Goal: Task Accomplishment & Management: Complete application form

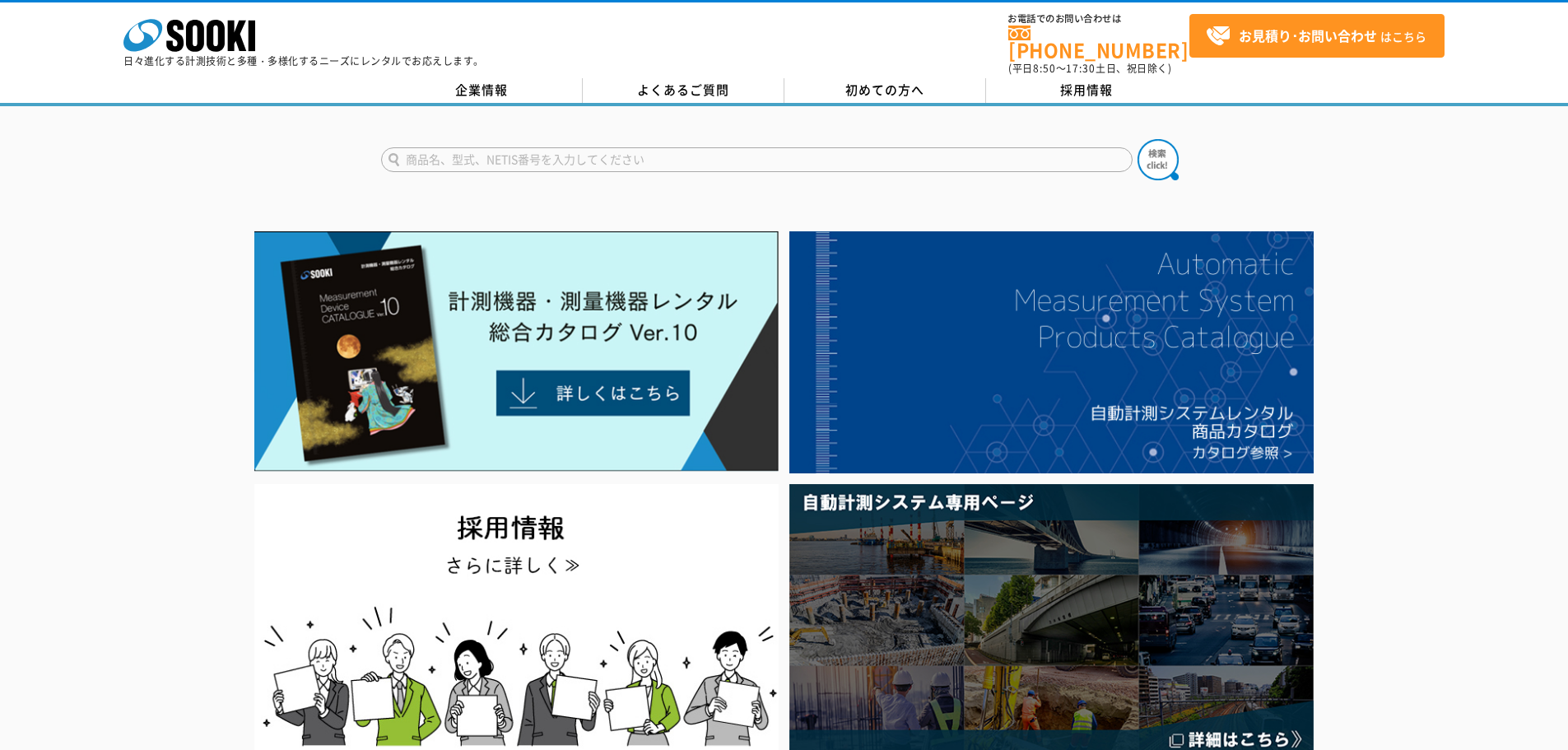
click at [488, 157] on input "text" at bounding box center [757, 160] width 752 height 24
type input "[PERSON_NAME]式土壌貫入系"
click at [1138, 139] on button at bounding box center [1159, 160] width 41 height 41
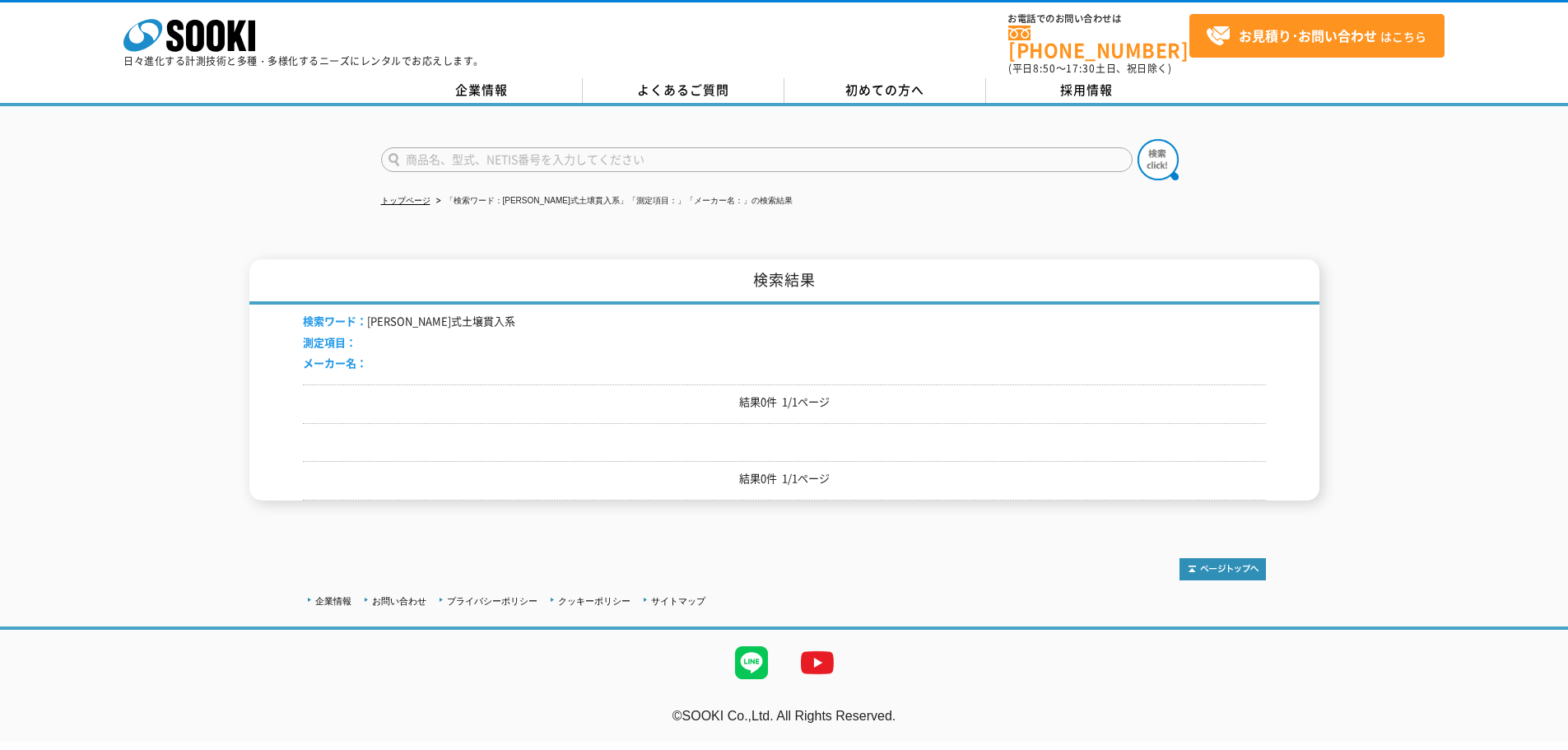
click at [535, 147] on input "text" at bounding box center [757, 160] width 752 height 24
type input "商品名、型式、NETIS番号を入力してください"
drag, startPoint x: 465, startPoint y: 311, endPoint x: 368, endPoint y: 313, distance: 97.0
click at [368, 313] on div "検索ワード： 長谷川式土壌貫入系 測定項目： メーカー名：" at bounding box center [785, 344] width 963 height 80
copy li "長谷川式土壌貫入系"
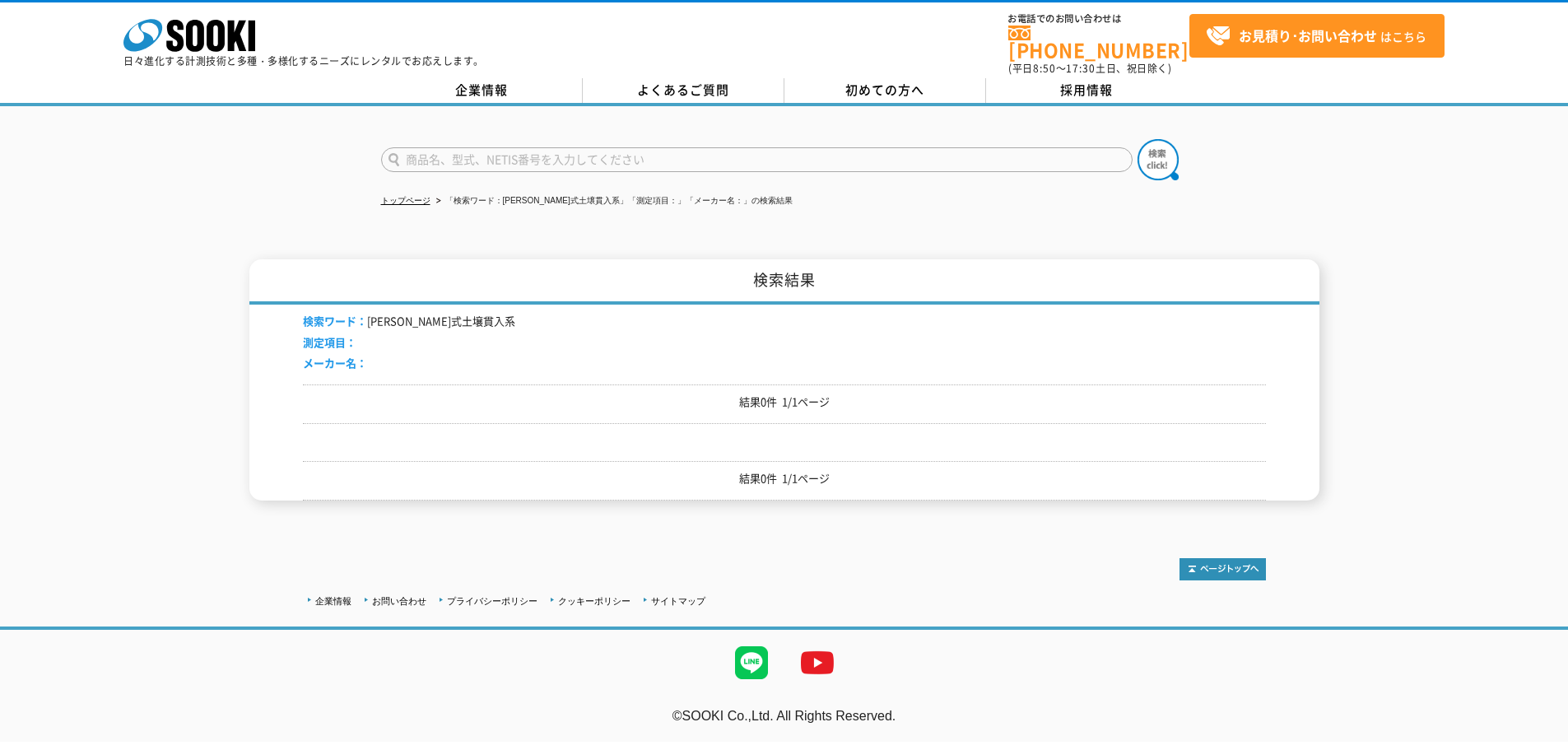
click at [469, 147] on input "text" at bounding box center [757, 160] width 752 height 24
paste input "長谷川式土壌貫入系"
click at [559, 147] on input "長谷川式土壌貫入系" at bounding box center [757, 160] width 752 height 24
type input "長谷川式土壌貫入計"
click at [1138, 139] on button at bounding box center [1159, 160] width 41 height 41
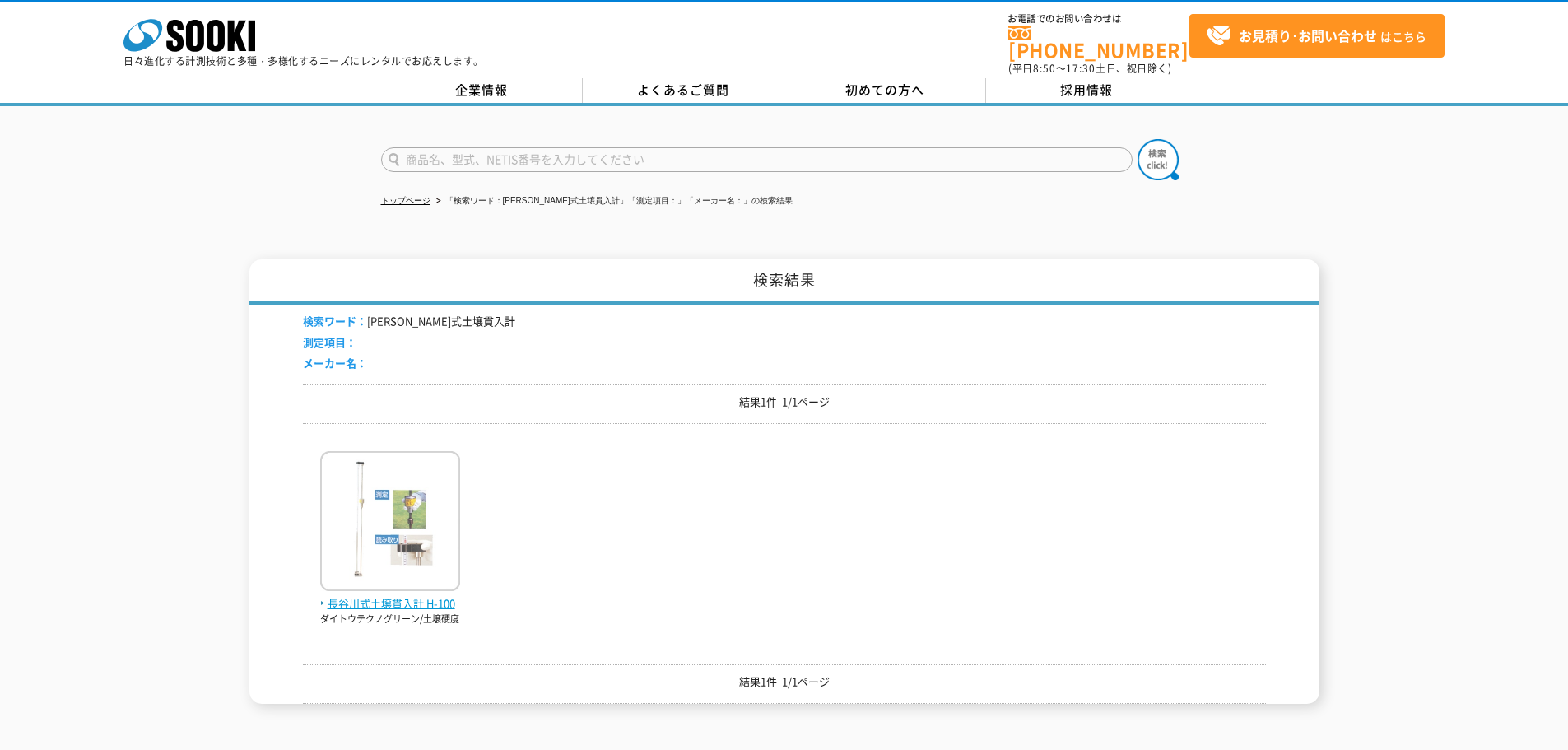
click at [401, 558] on img at bounding box center [390, 523] width 140 height 144
click at [401, 612] on p "ダイトウテクノグリーン/土壌硬度" at bounding box center [390, 619] width 140 height 14
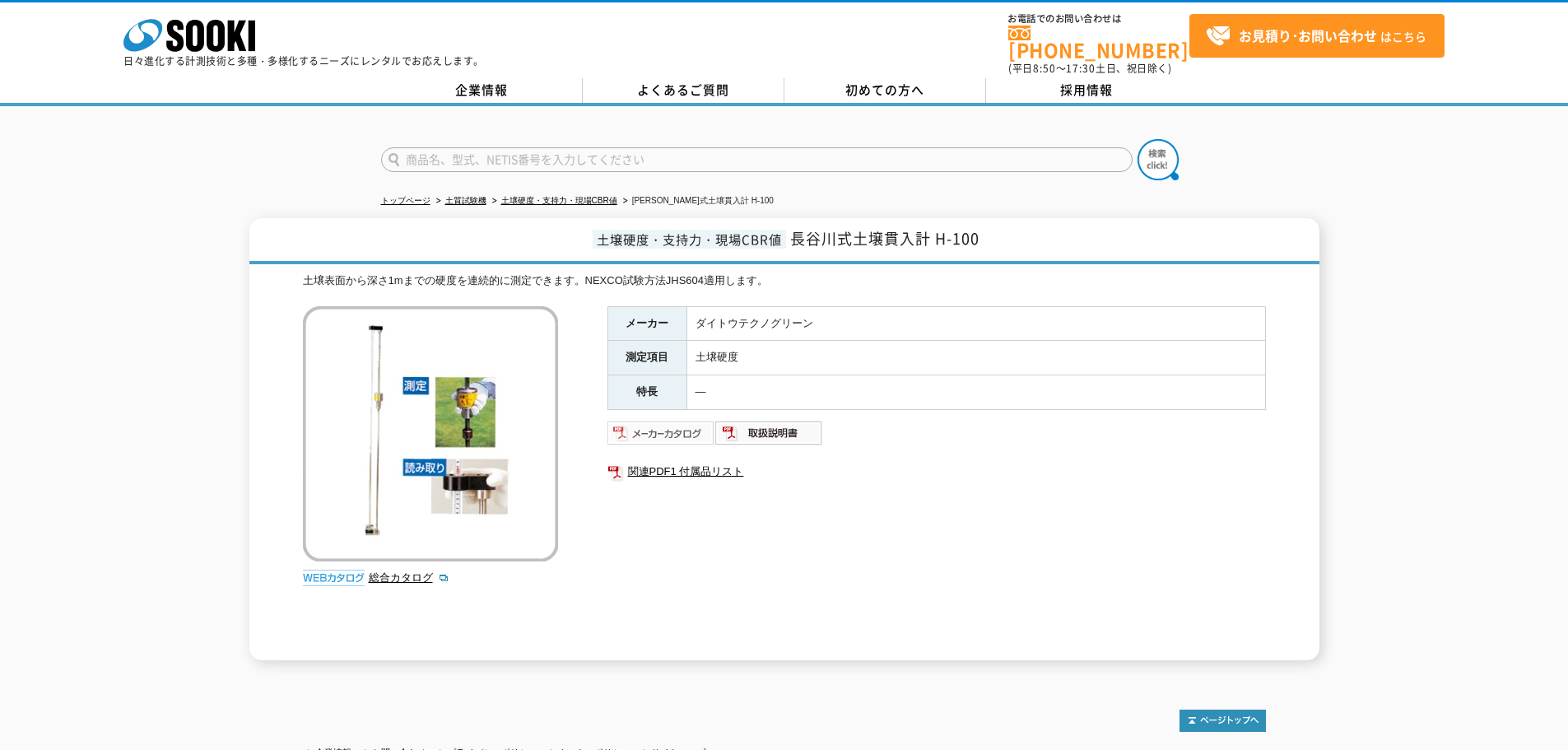
click at [688, 420] on img at bounding box center [661, 433] width 108 height 26
click at [759, 420] on img at bounding box center [769, 433] width 108 height 26
click at [658, 432] on img at bounding box center [661, 433] width 108 height 26
click at [886, 85] on span "初めての方へ" at bounding box center [885, 89] width 79 height 18
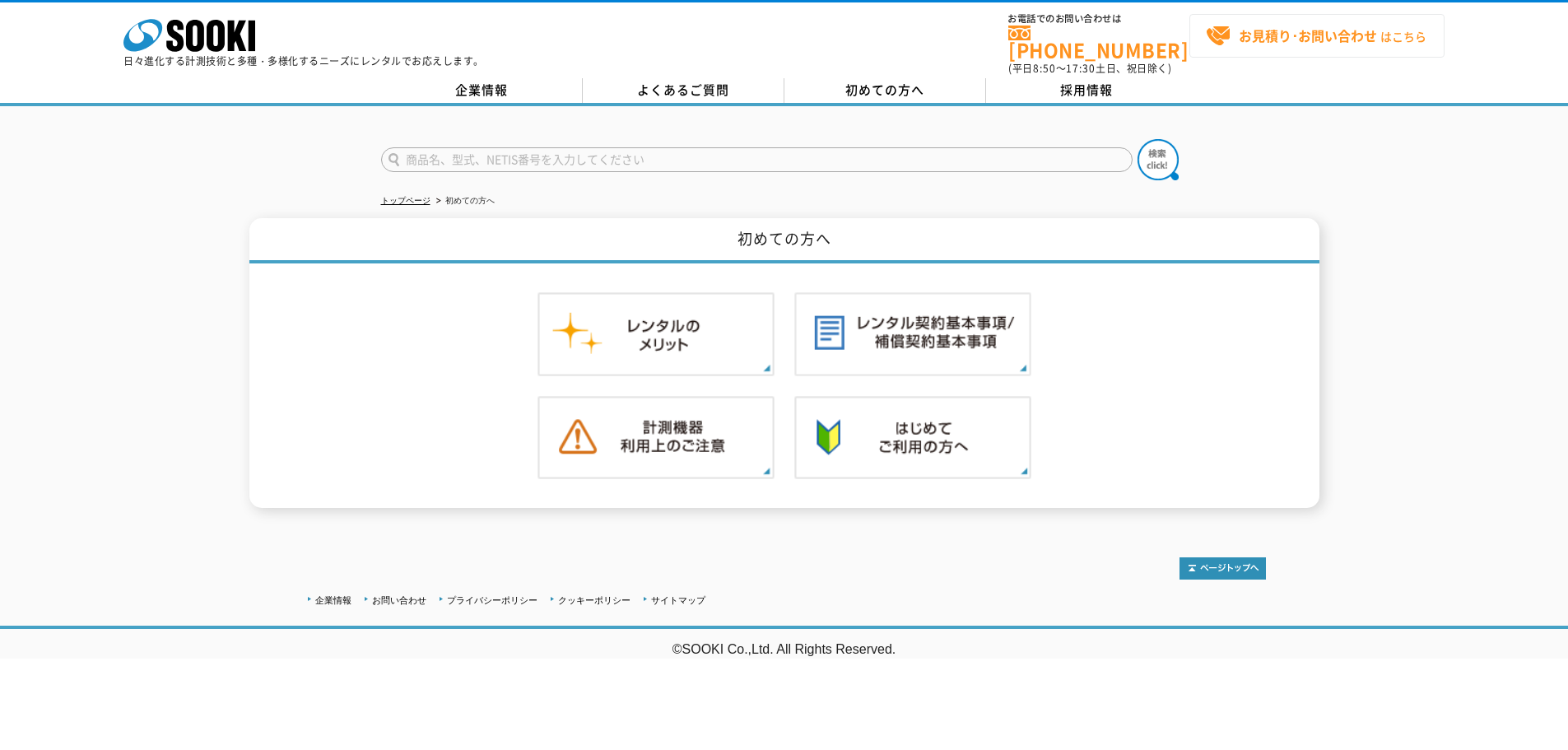
click at [1299, 37] on strong "お見積り･お問い合わせ" at bounding box center [1308, 35] width 138 height 20
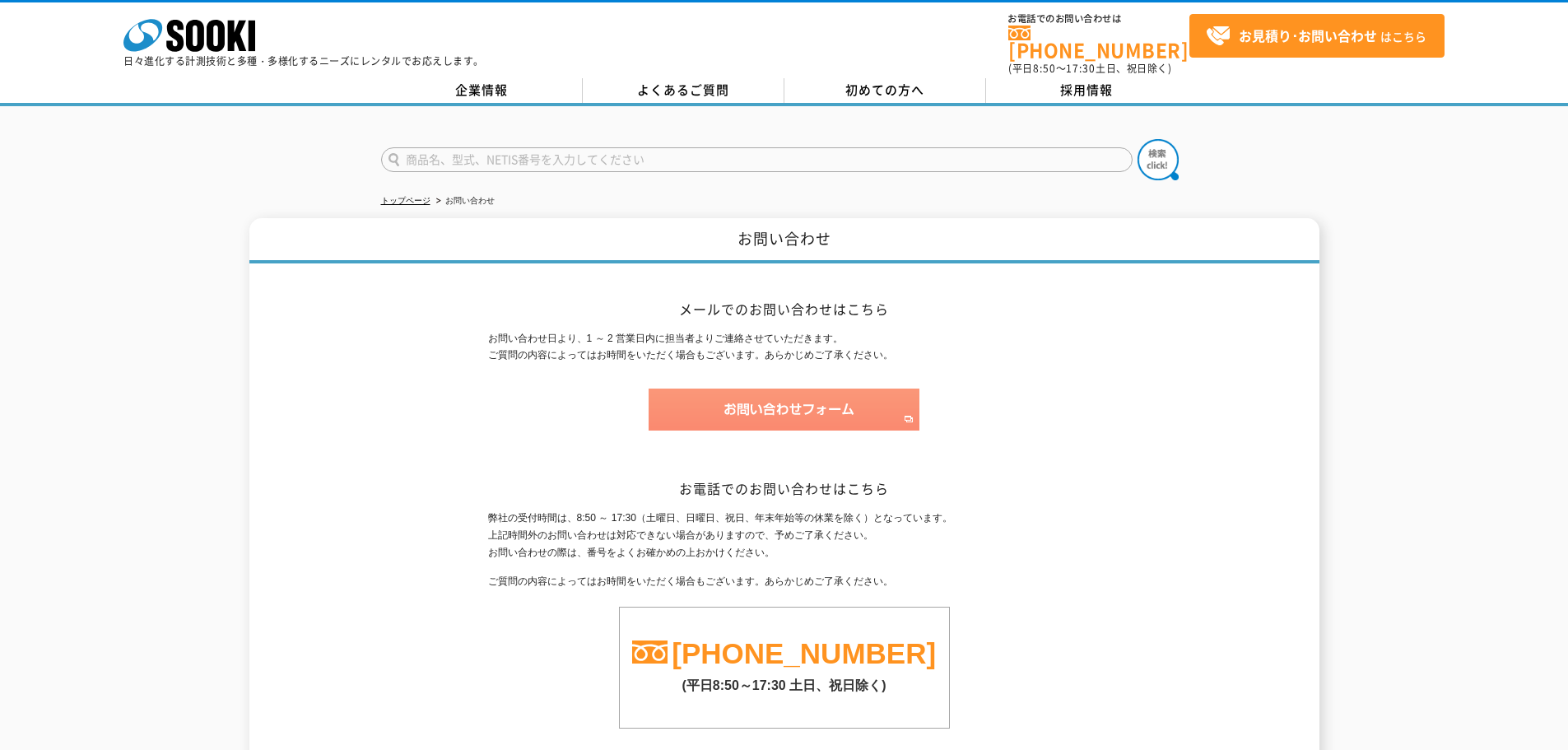
click at [826, 397] on img at bounding box center [784, 409] width 270 height 42
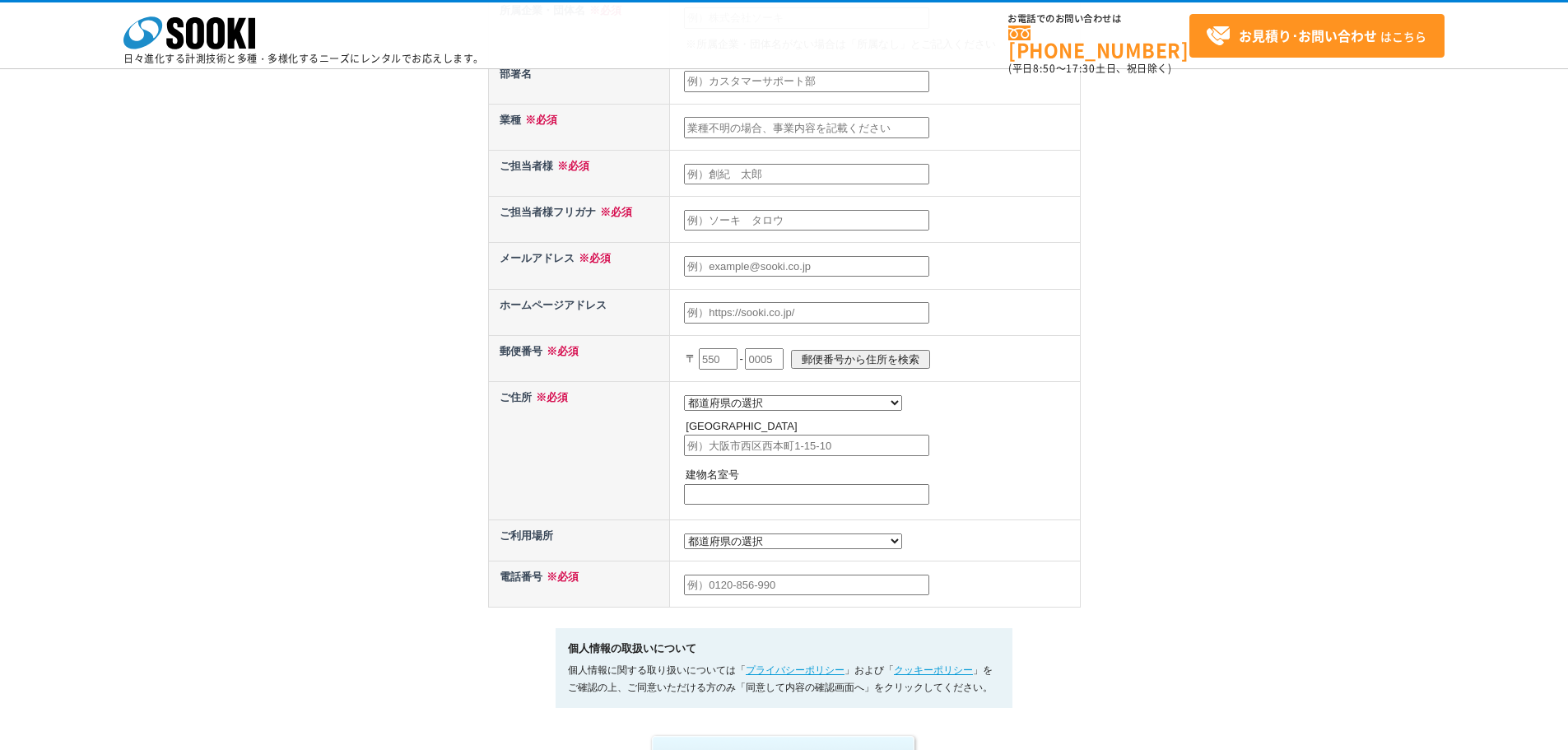
scroll to position [88, 0]
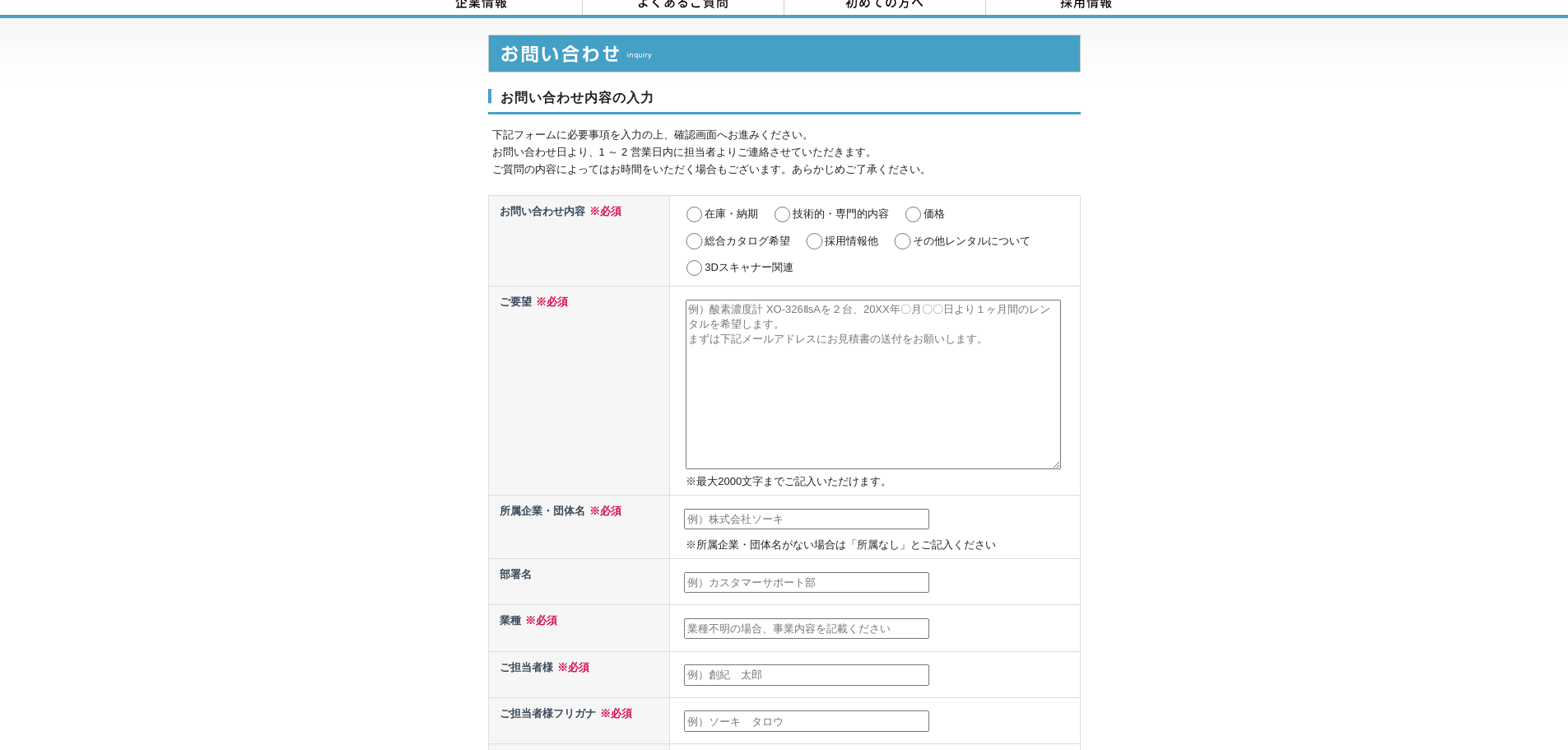
click at [906, 233] on input "その他レンタルについて" at bounding box center [902, 241] width 21 height 17
radio input "true"
click at [726, 371] on textarea at bounding box center [873, 384] width 376 height 170
type textarea "ｈ"
type textarea "長谷川式土壌貫入計100cmを1台レンタルさせていただきたく存じます。 使用期限は10月1日～31日までのうち3日間を予定しております。 機材レンタルに係る見…"
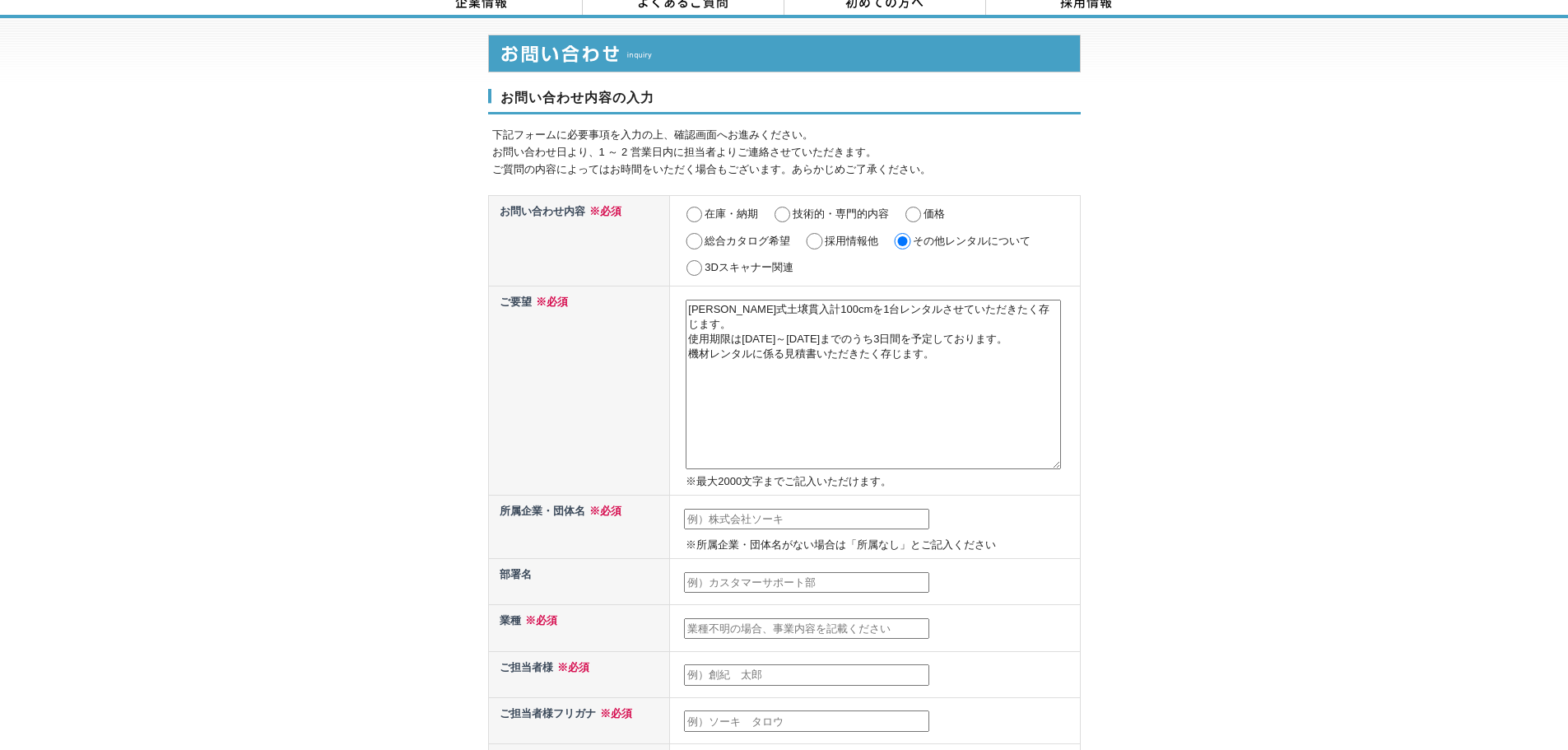
click at [845, 509] on input "text" at bounding box center [807, 519] width 245 height 22
type input "中外テクノス株式会社"
type input "環"
type input "関西技術センター　環境調査室"
click at [859, 619] on input "text" at bounding box center [807, 629] width 245 height 22
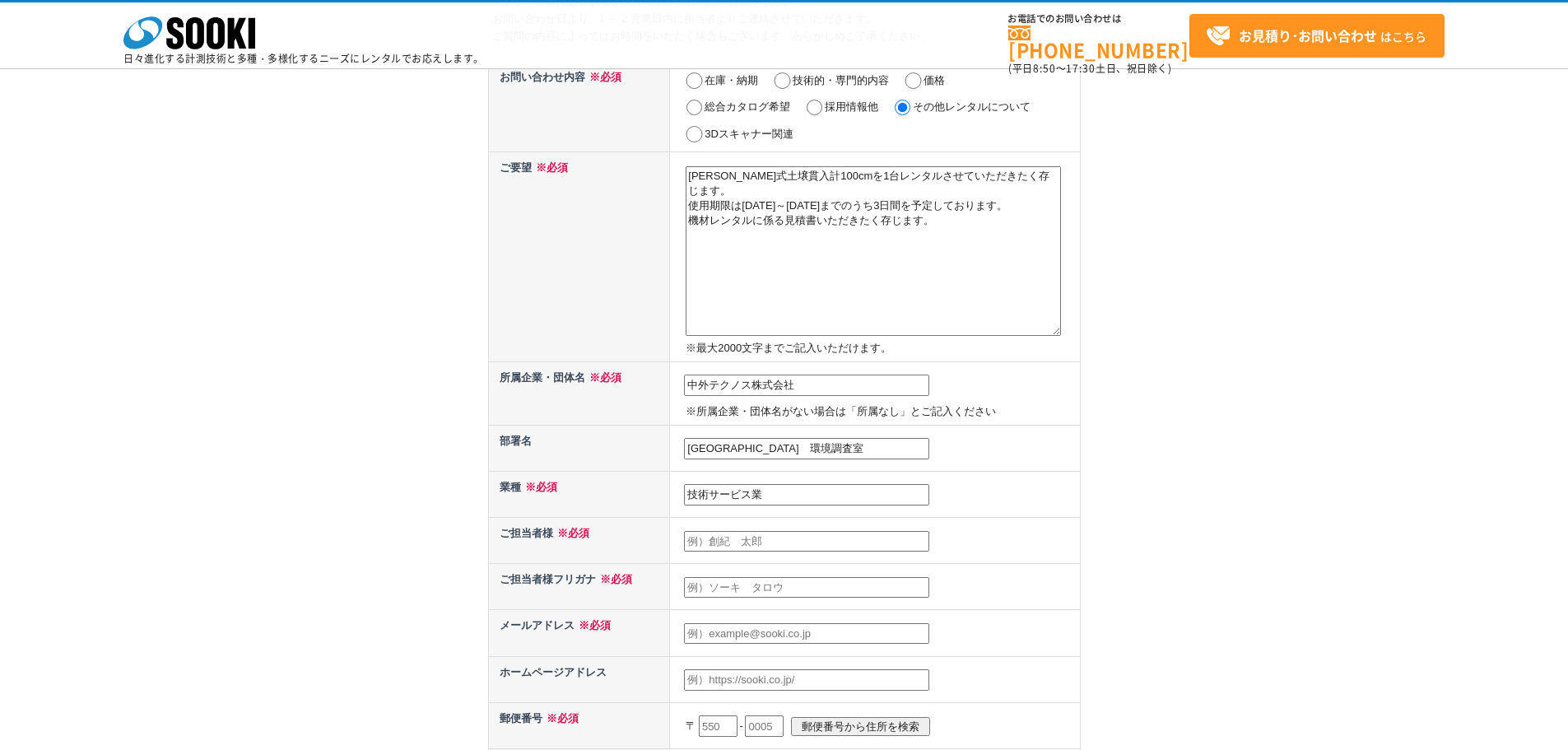
scroll to position [225, 0]
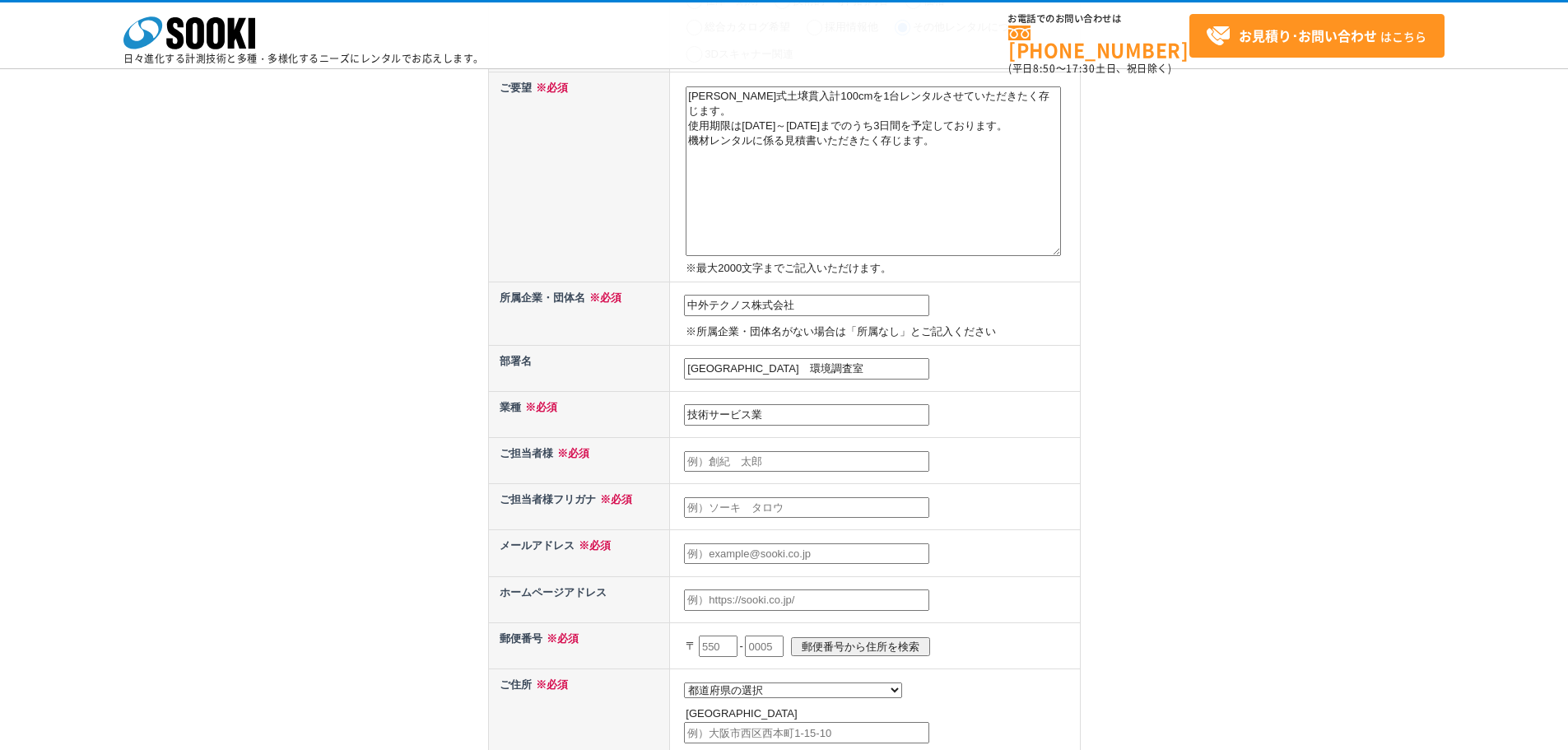
type input "技術サービス業"
drag, startPoint x: 759, startPoint y: 452, endPoint x: 778, endPoint y: 465, distance: 23.0
click at [759, 452] on input "text" at bounding box center [807, 462] width 245 height 22
type input "松尾　壮浩"
type input "m"
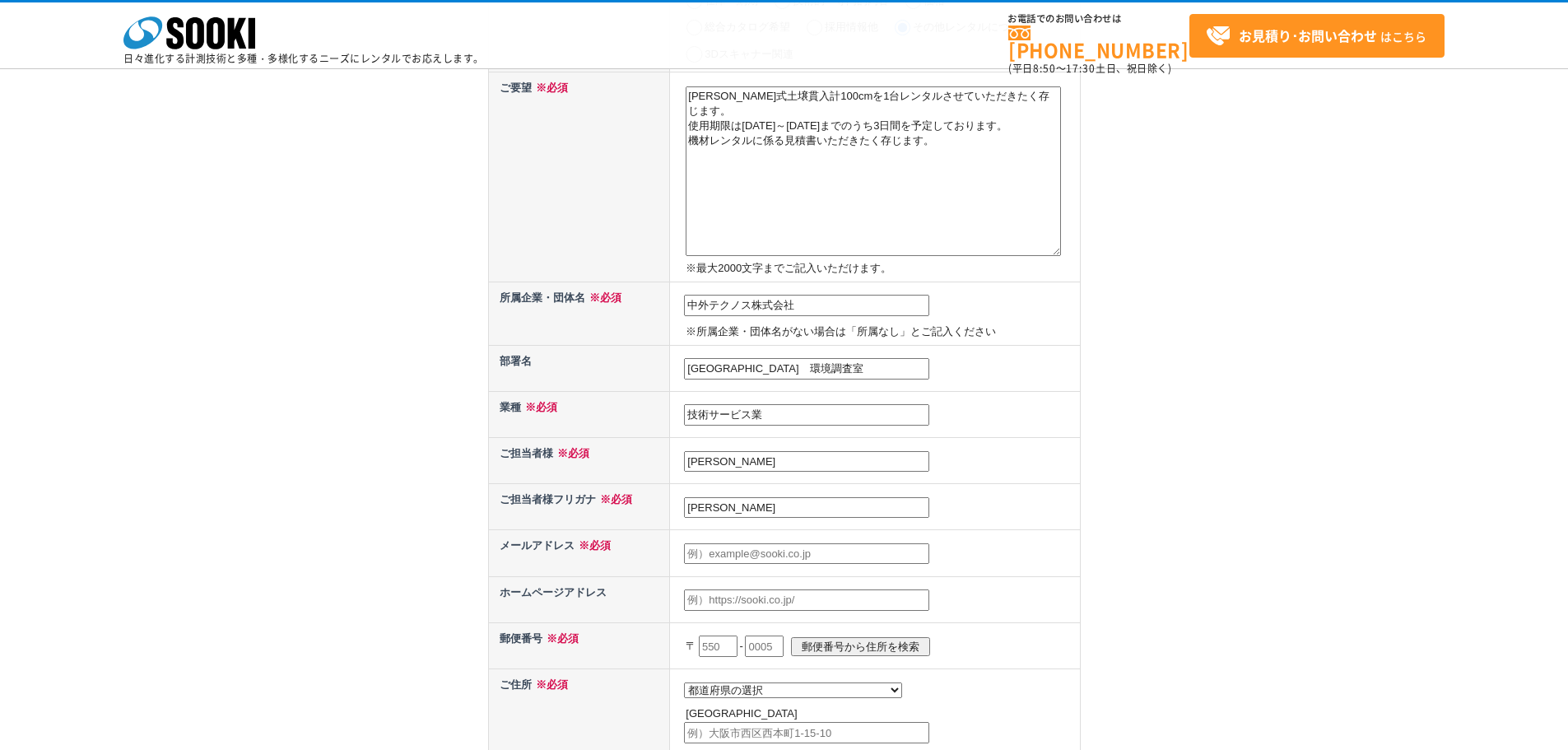
type input "松"
type input "マツオ　タケヒロ"
type input "t.matsuo@chugai-tec.co.jp"
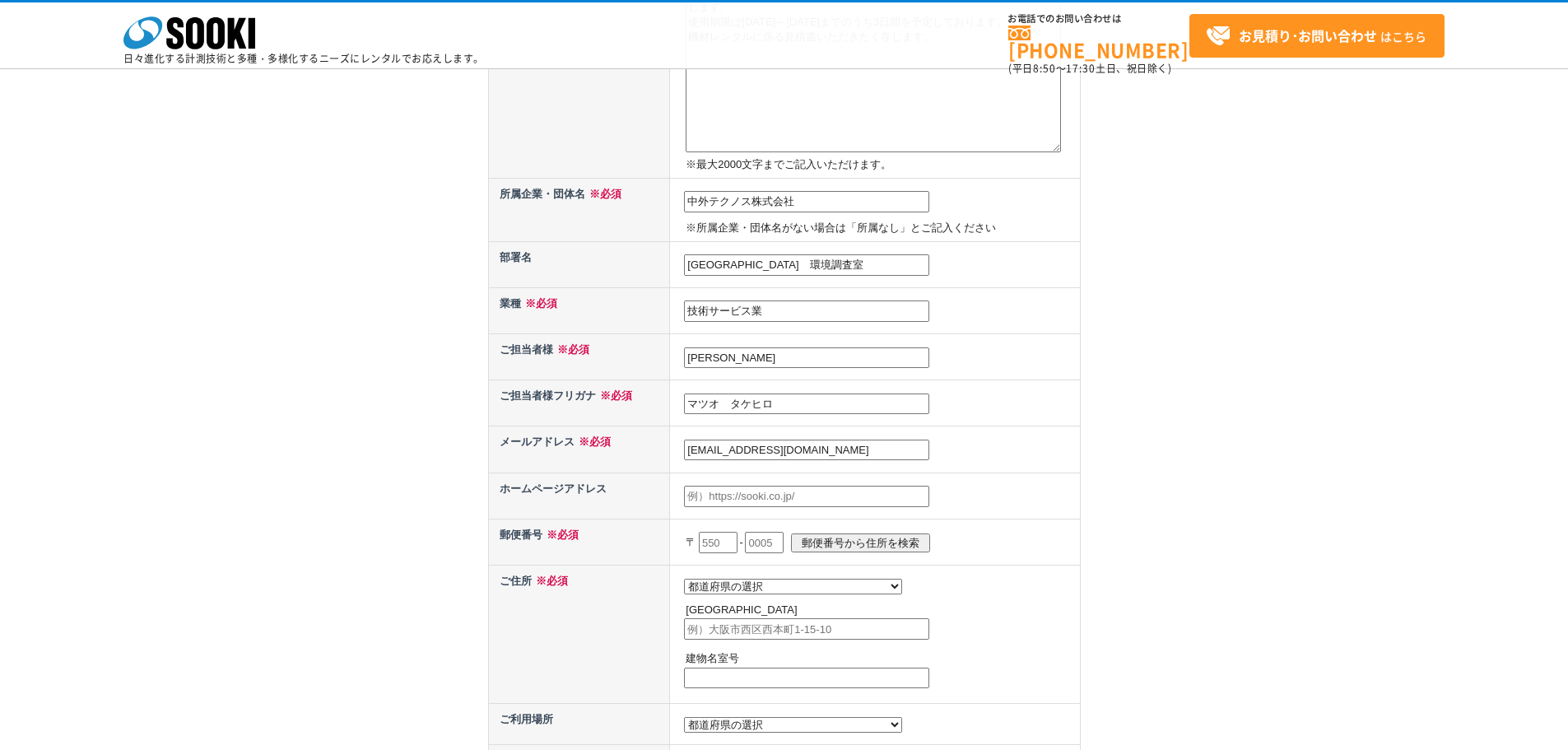
scroll to position [363, 0]
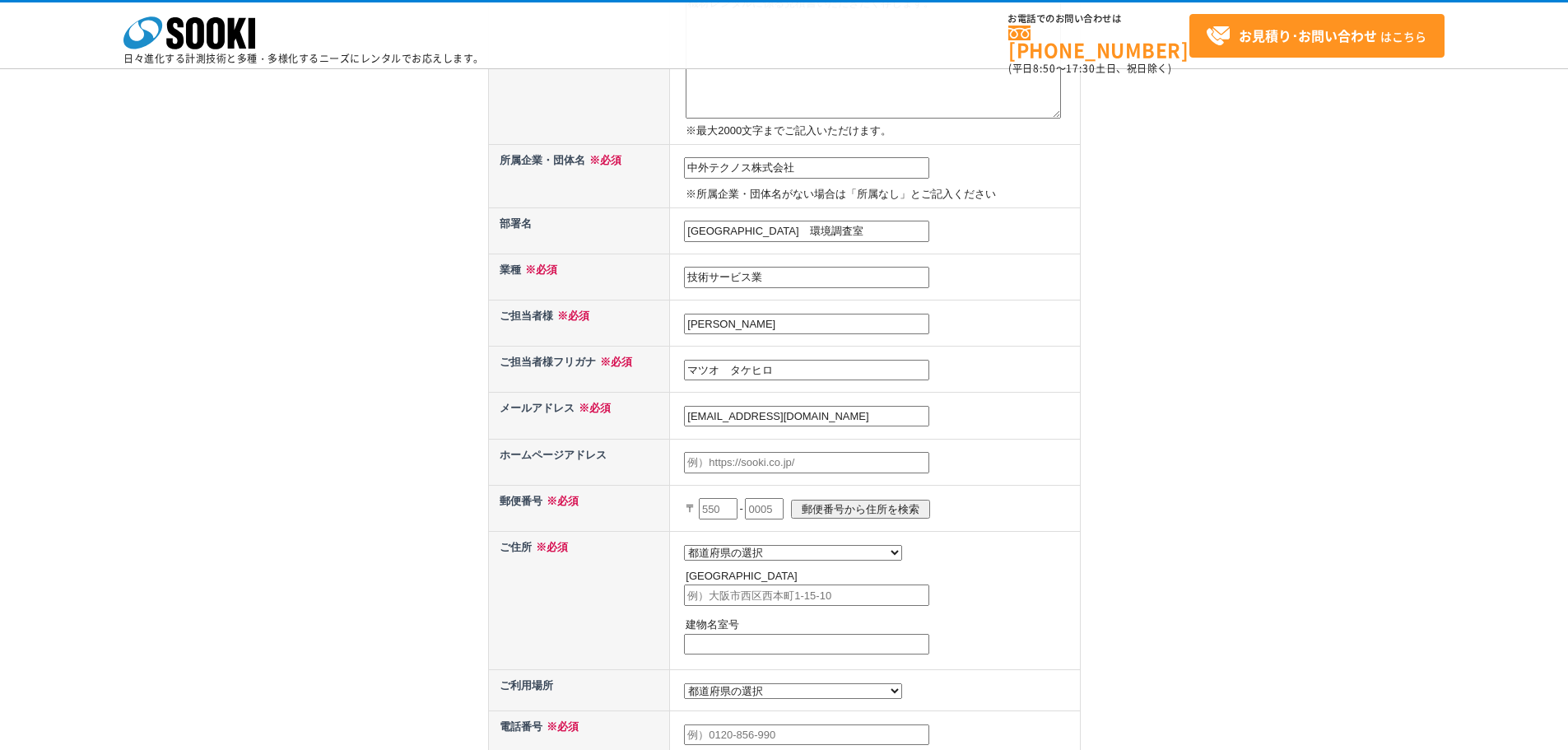
click at [726, 510] on input "text" at bounding box center [717, 508] width 38 height 22
type input "651"
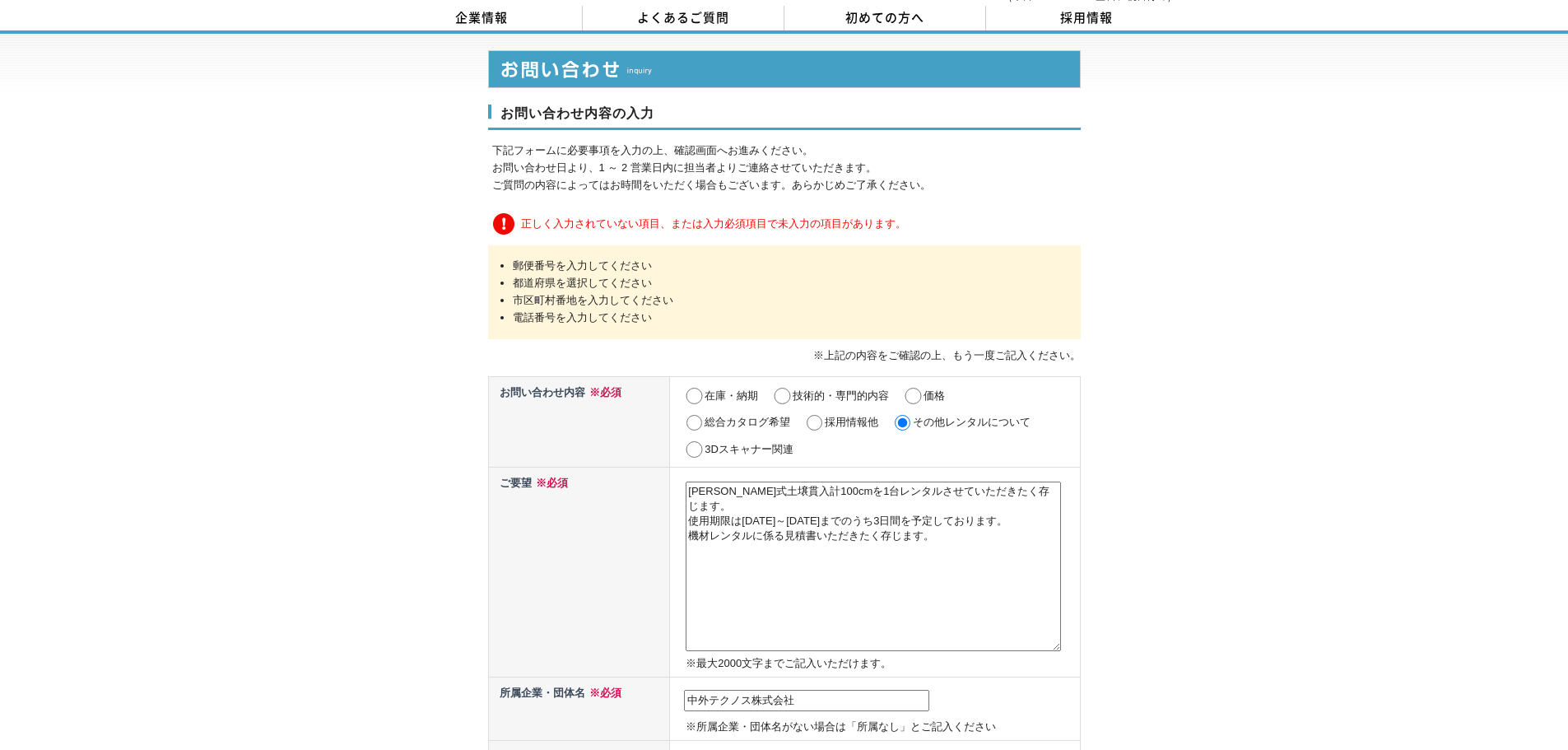
scroll to position [411, 0]
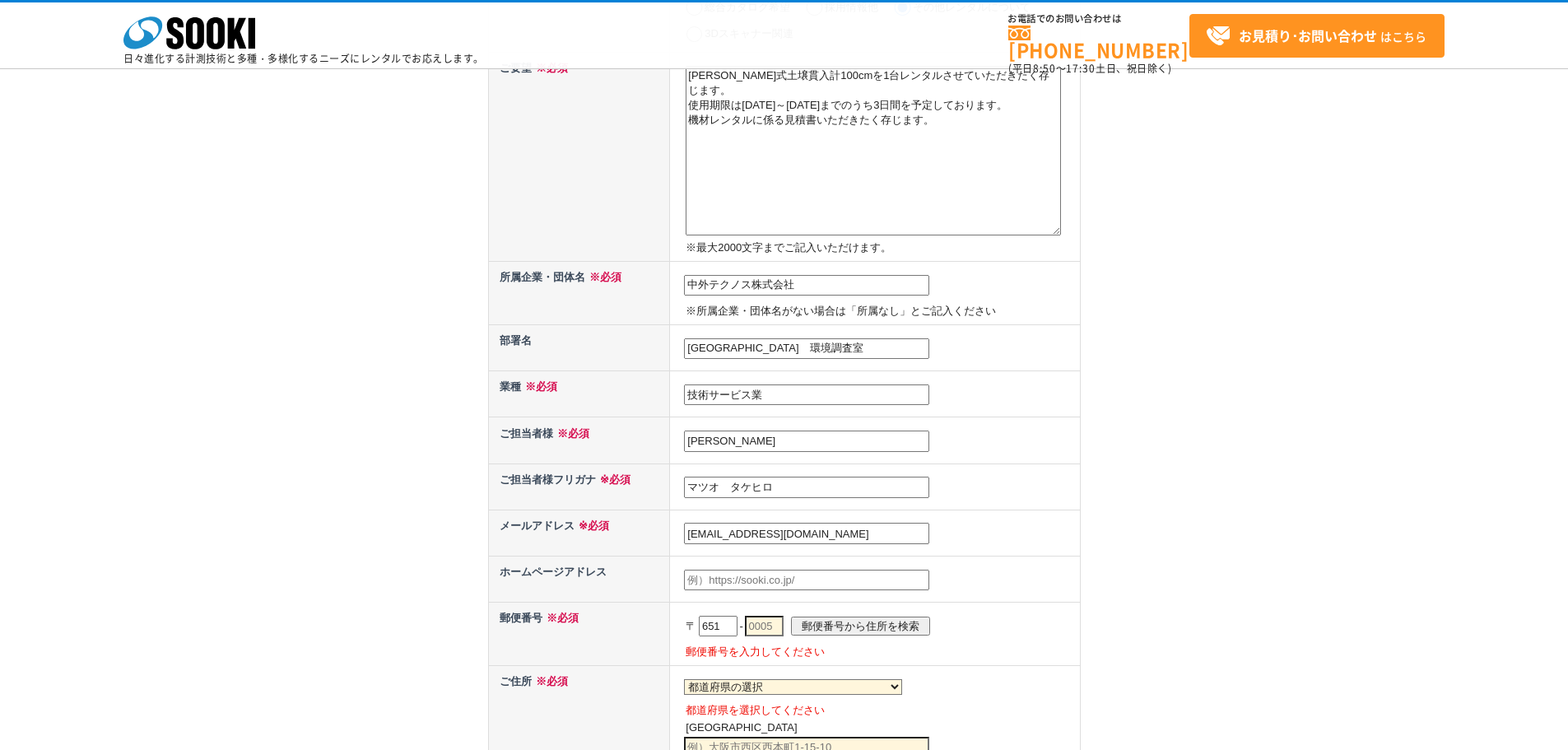
click at [773, 614] on p "〒 651 - 郵便番号から住所を検索" at bounding box center [881, 626] width 391 height 37
click at [778, 626] on input "text" at bounding box center [764, 626] width 38 height 22
type input "2242"
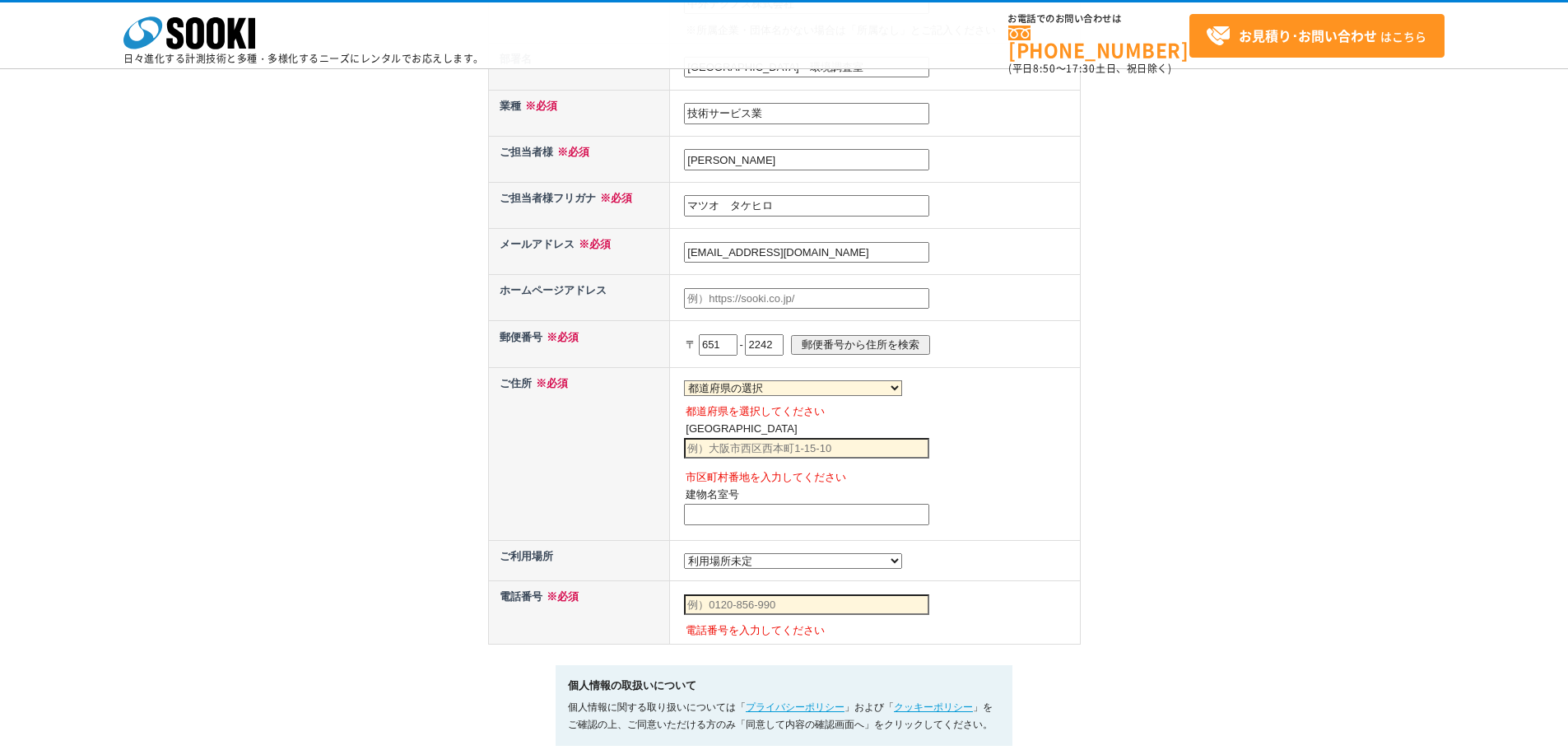
scroll to position [549, 0]
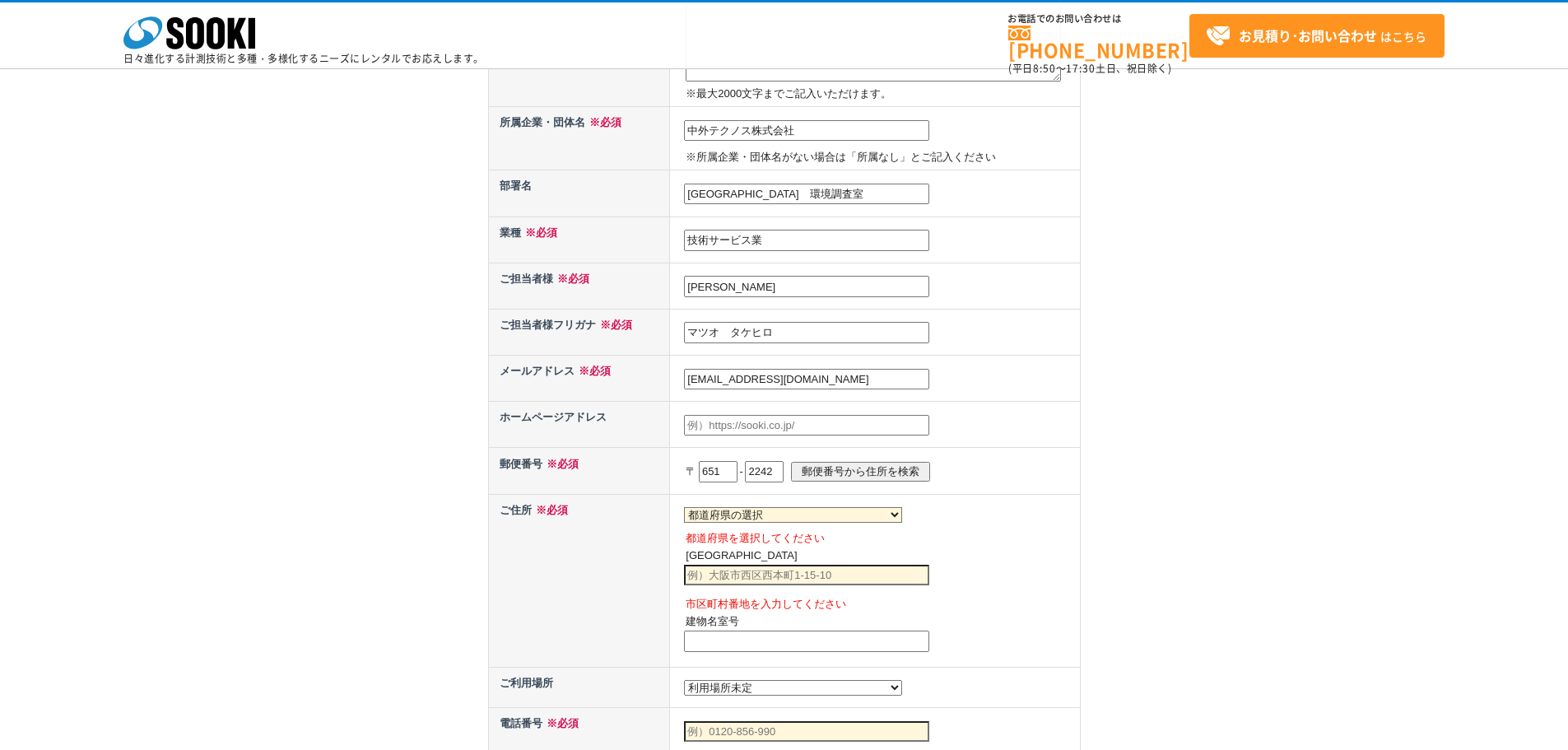
click at [755, 513] on select "都道府県の選択 北海道 [GEOGRAPHIC_DATA] [GEOGRAPHIC_DATA] [PERSON_NAME][GEOGRAPHIC_DATA] …" at bounding box center [793, 514] width 218 height 16
click at [873, 458] on p "〒 651 - 2242 郵便番号から住所を検索" at bounding box center [881, 471] width 391 height 37
click at [879, 473] on input "郵便番号から住所を検索" at bounding box center [861, 471] width 139 height 19
select select "28"
click at [827, 580] on input "[STREET_ADDRESS]" at bounding box center [807, 575] width 245 height 22
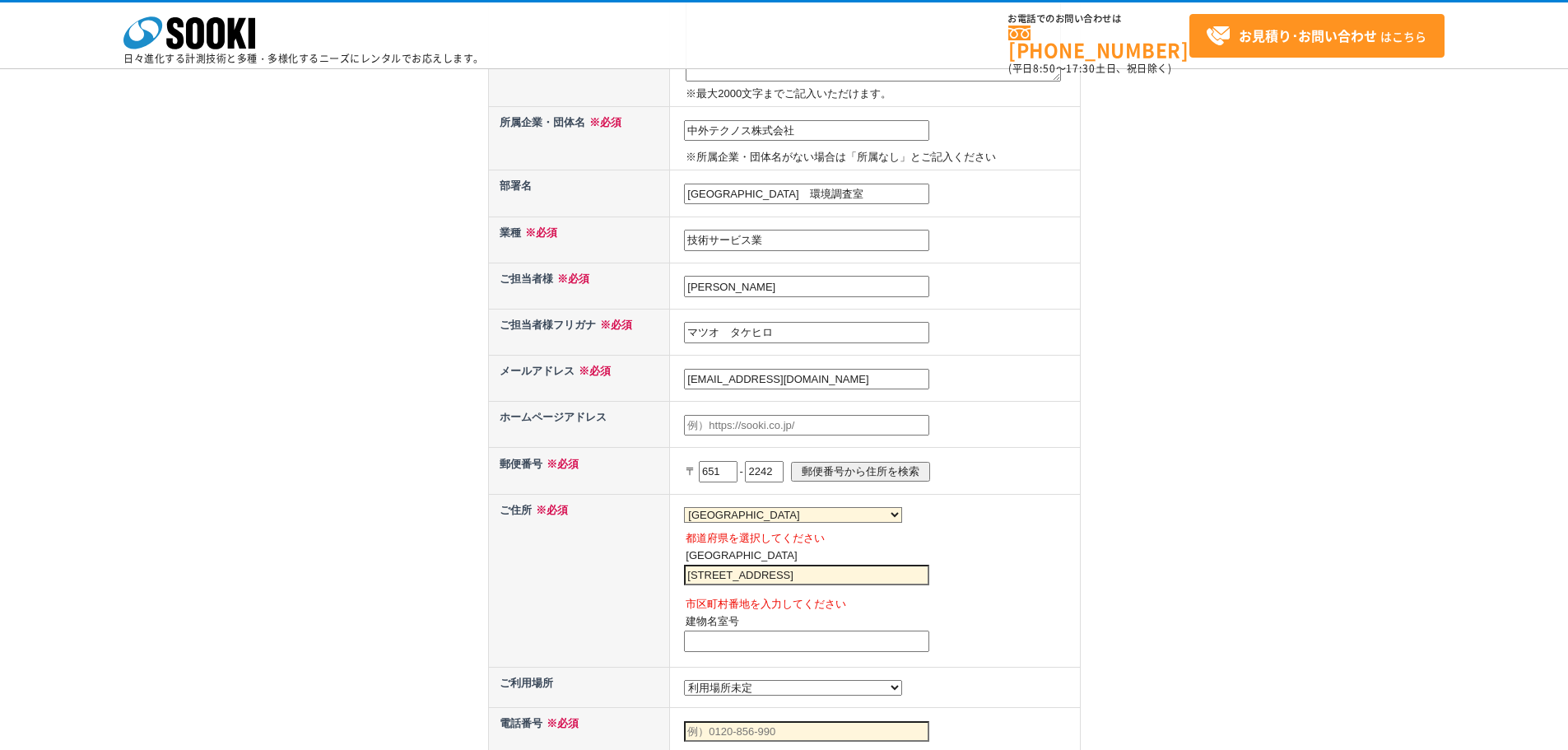
type input "[STREET_ADDRESS]"
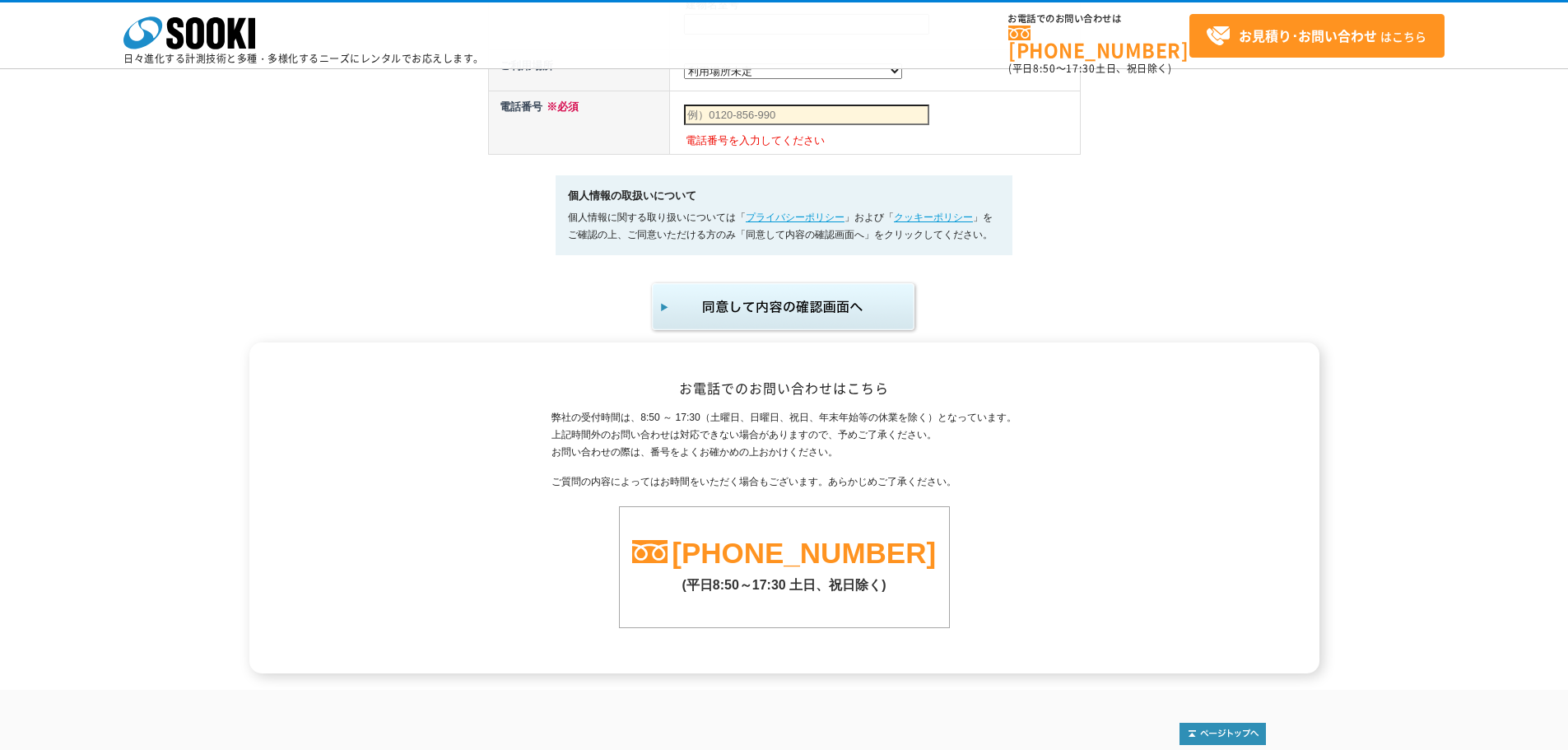
scroll to position [823, 0]
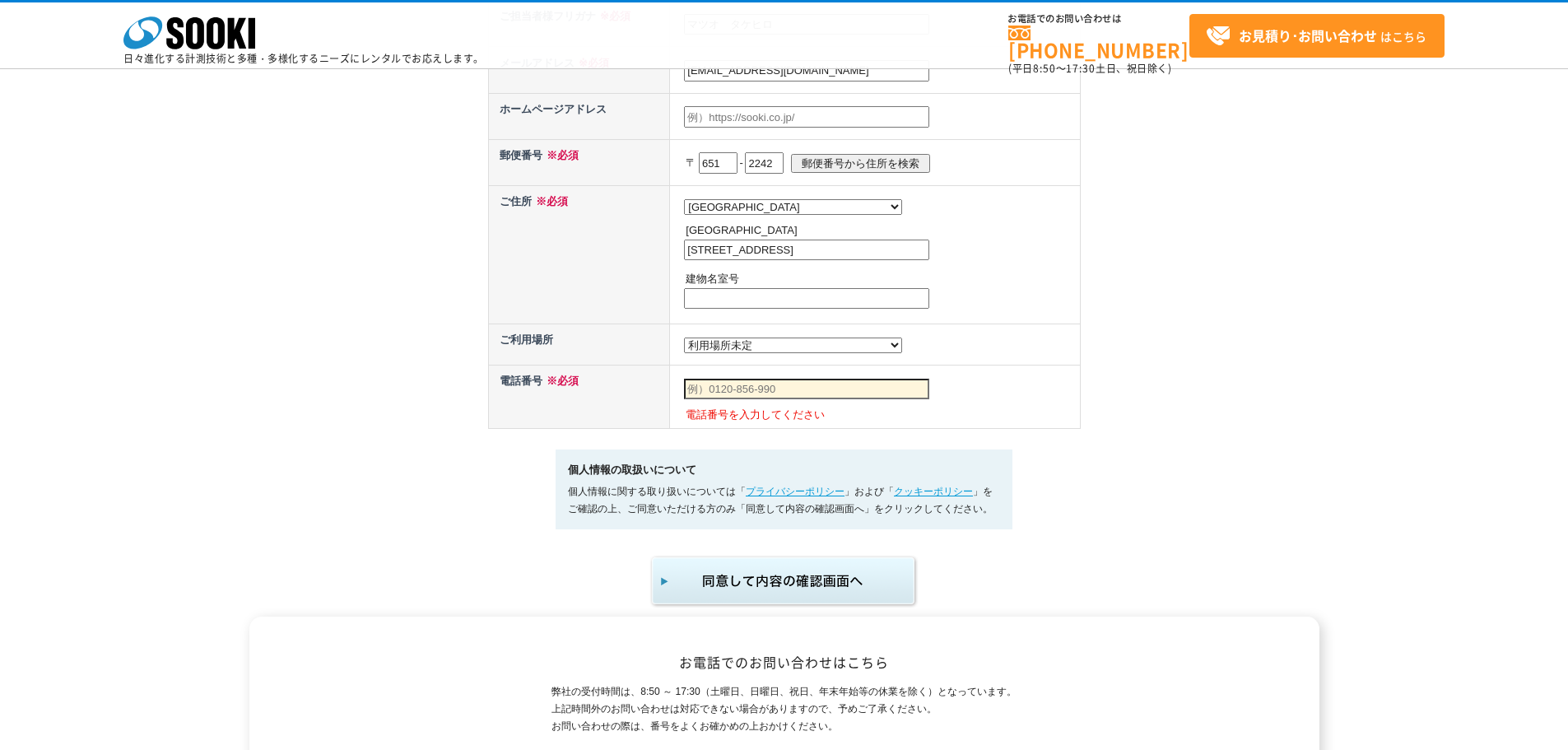
click at [809, 257] on input "神戸市西区井吹台東町7" at bounding box center [807, 250] width 245 height 22
type input "神戸市西区井吹台東町7丁目3-7"
click at [785, 308] on input "text" at bounding box center [807, 298] width 245 height 22
type input "関西技術センター"
click at [764, 352] on select "都道府県の選択 利用場所未定 北海道 青森県 岩手県 宮城県 秋田県 山形県 福島県 茨城県 栃木県 群馬県 埼玉県 千葉県 東京都 神奈川県 新潟県 富山県…" at bounding box center [793, 345] width 218 height 16
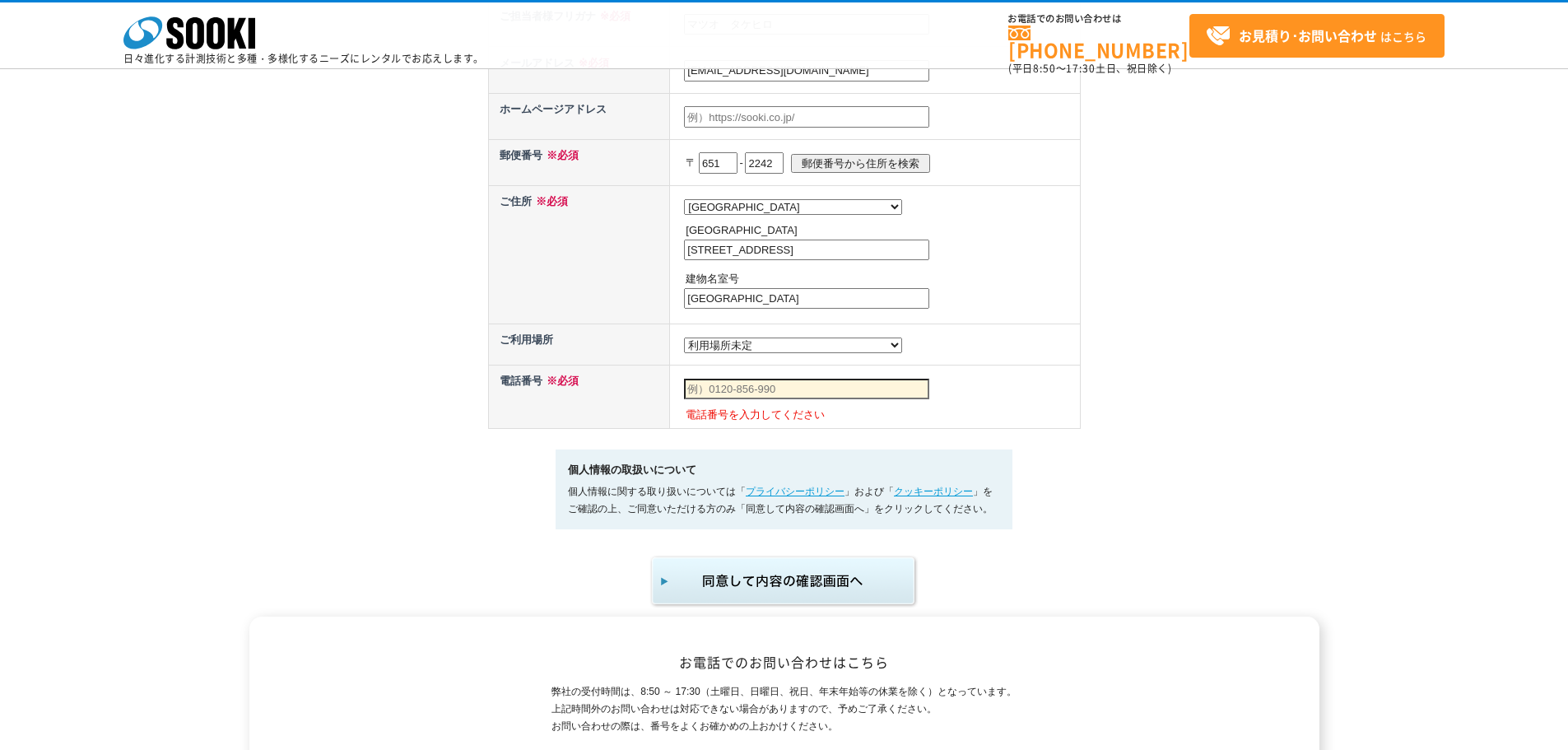
select select "28"
click at [684, 342] on select "都道府県の選択 利用場所未定 北海道 青森県 岩手県 宮城県 秋田県 山形県 福島県 茨城県 栃木県 群馬県 埼玉県 千葉県 東京都 神奈川県 新潟県 富山県…" at bounding box center [793, 345] width 218 height 16
click at [770, 398] on input "text" at bounding box center [807, 389] width 245 height 22
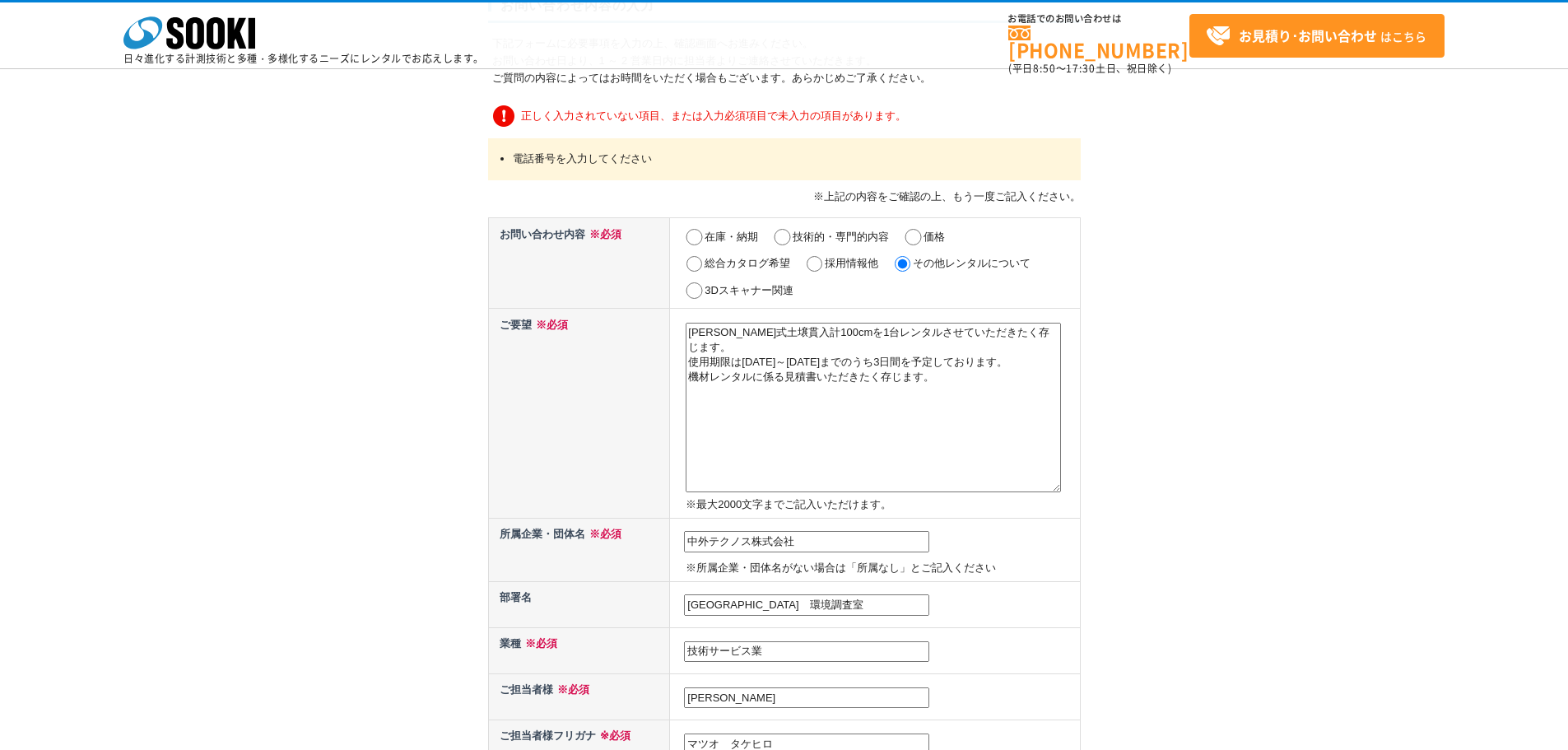
scroll to position [137, 0]
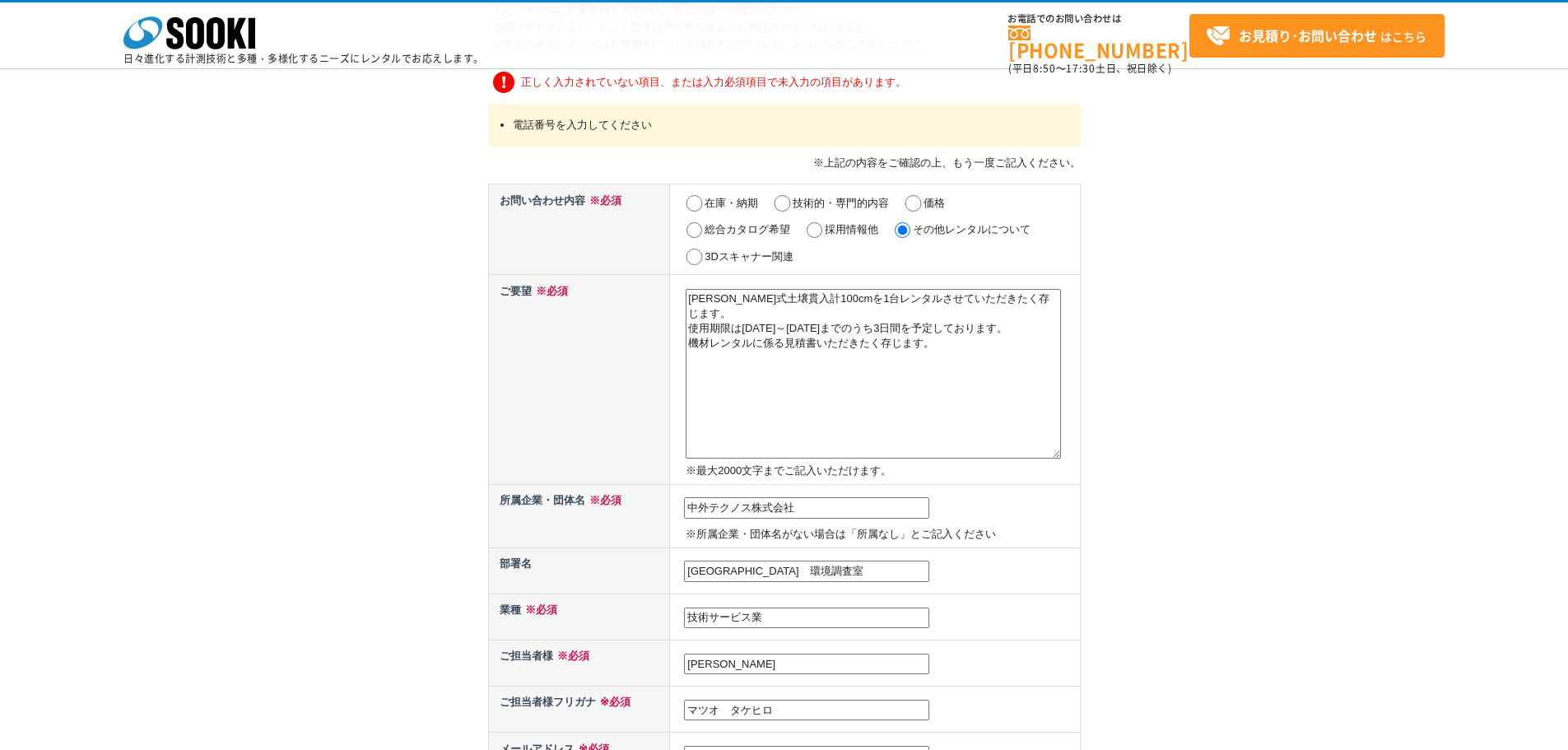
type input "078-997-8003"
click at [912, 201] on input "価格" at bounding box center [914, 204] width 21 height 17
radio input "true"
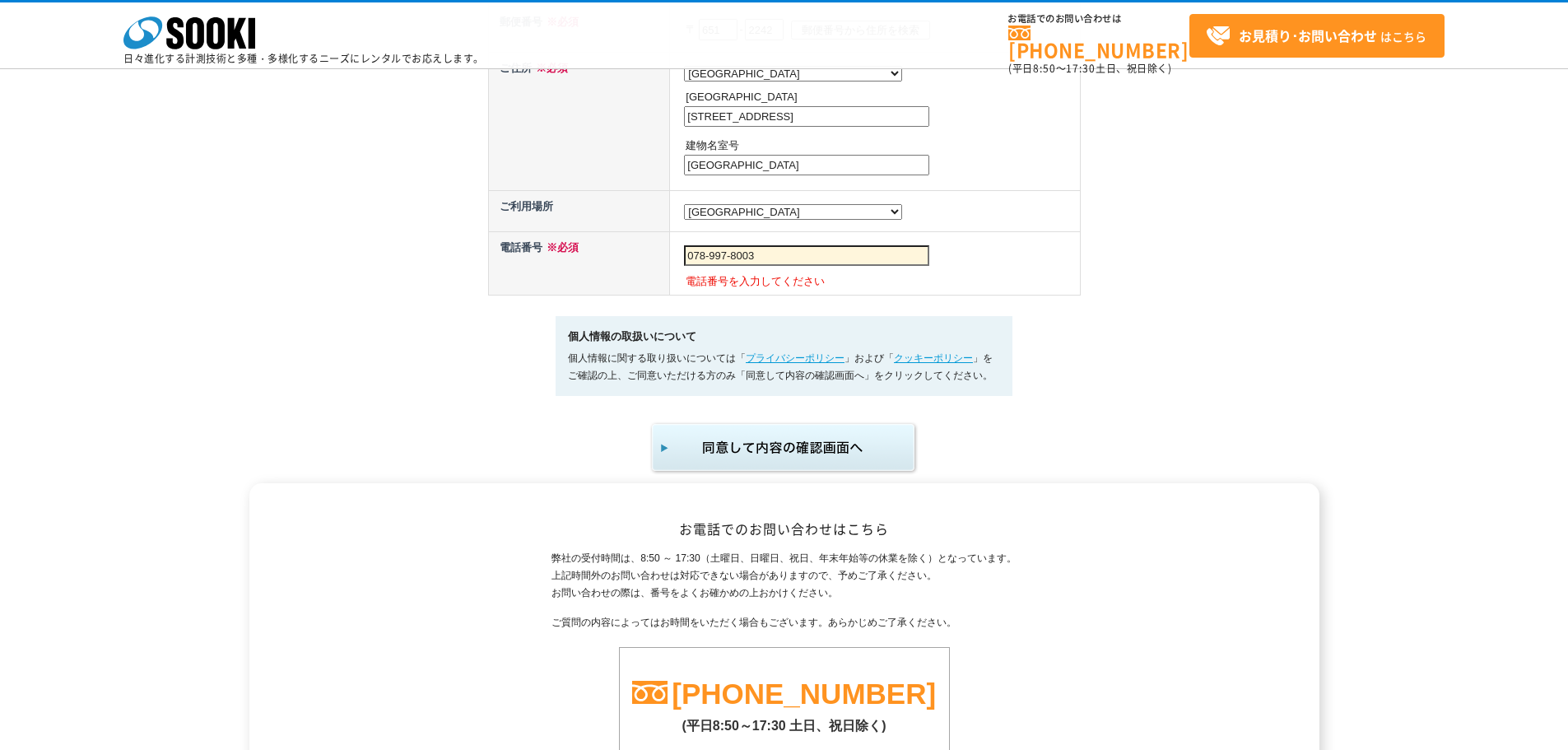
scroll to position [960, 0]
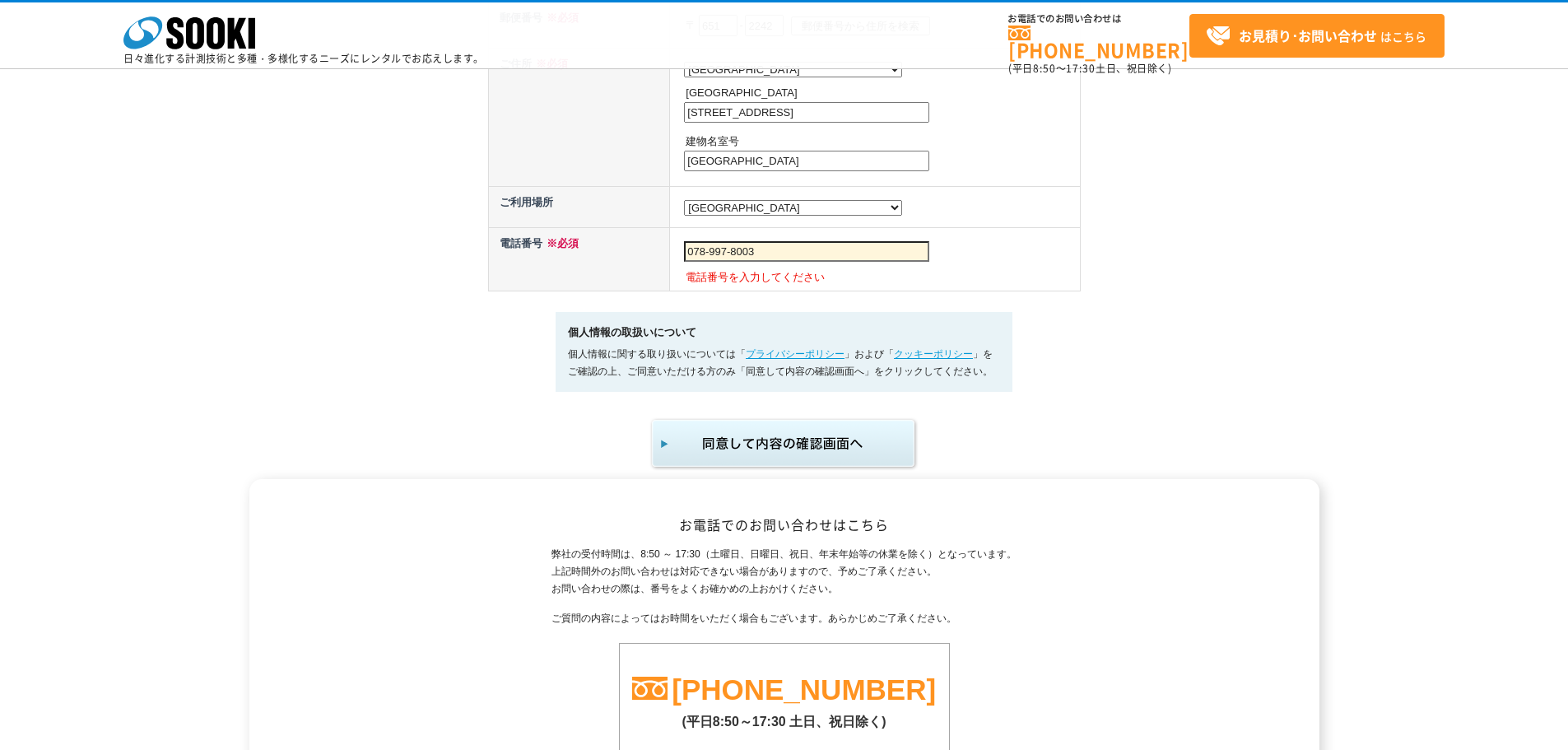
click at [759, 461] on img "submit" at bounding box center [785, 444] width 270 height 54
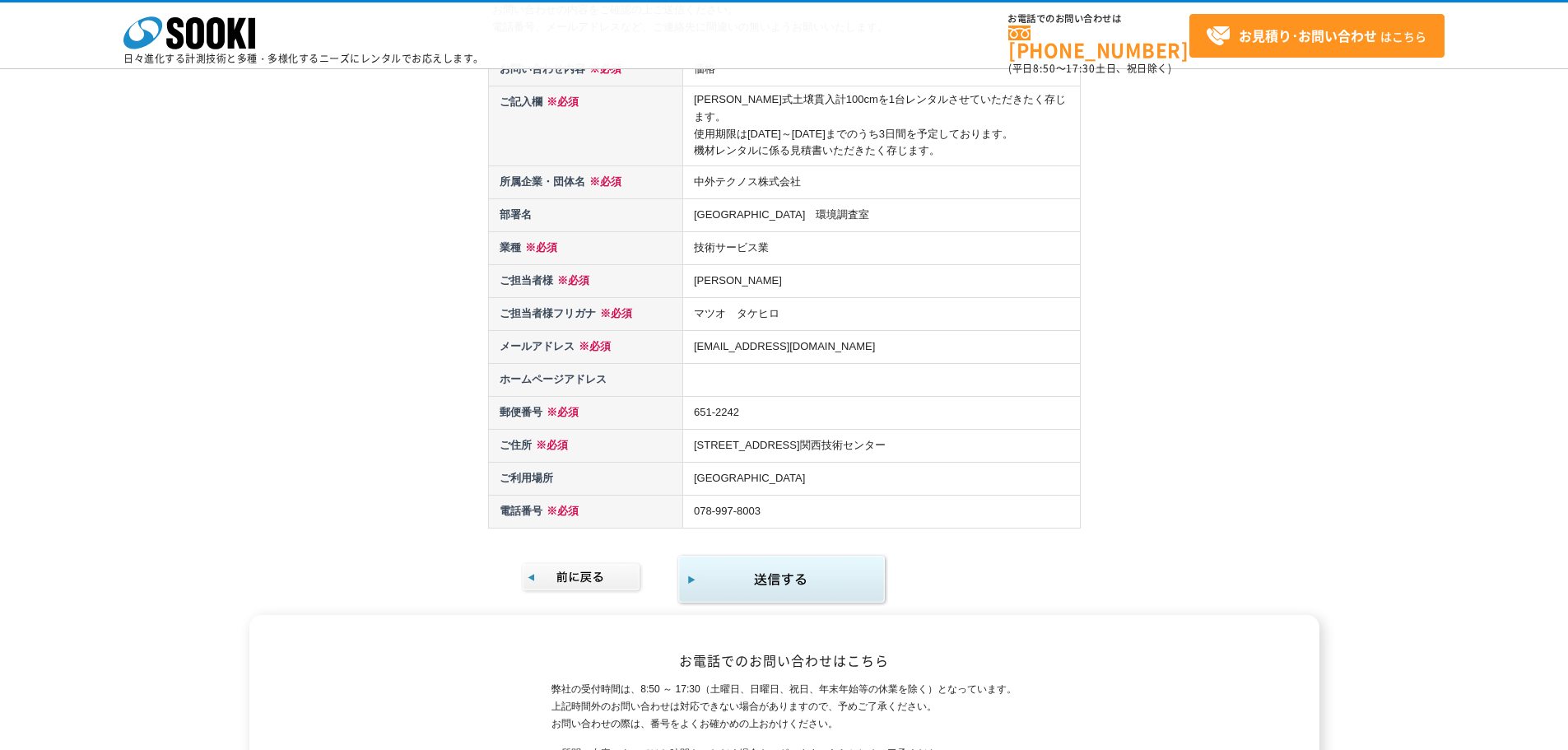
click at [825, 576] on img "submit" at bounding box center [782, 579] width 211 height 54
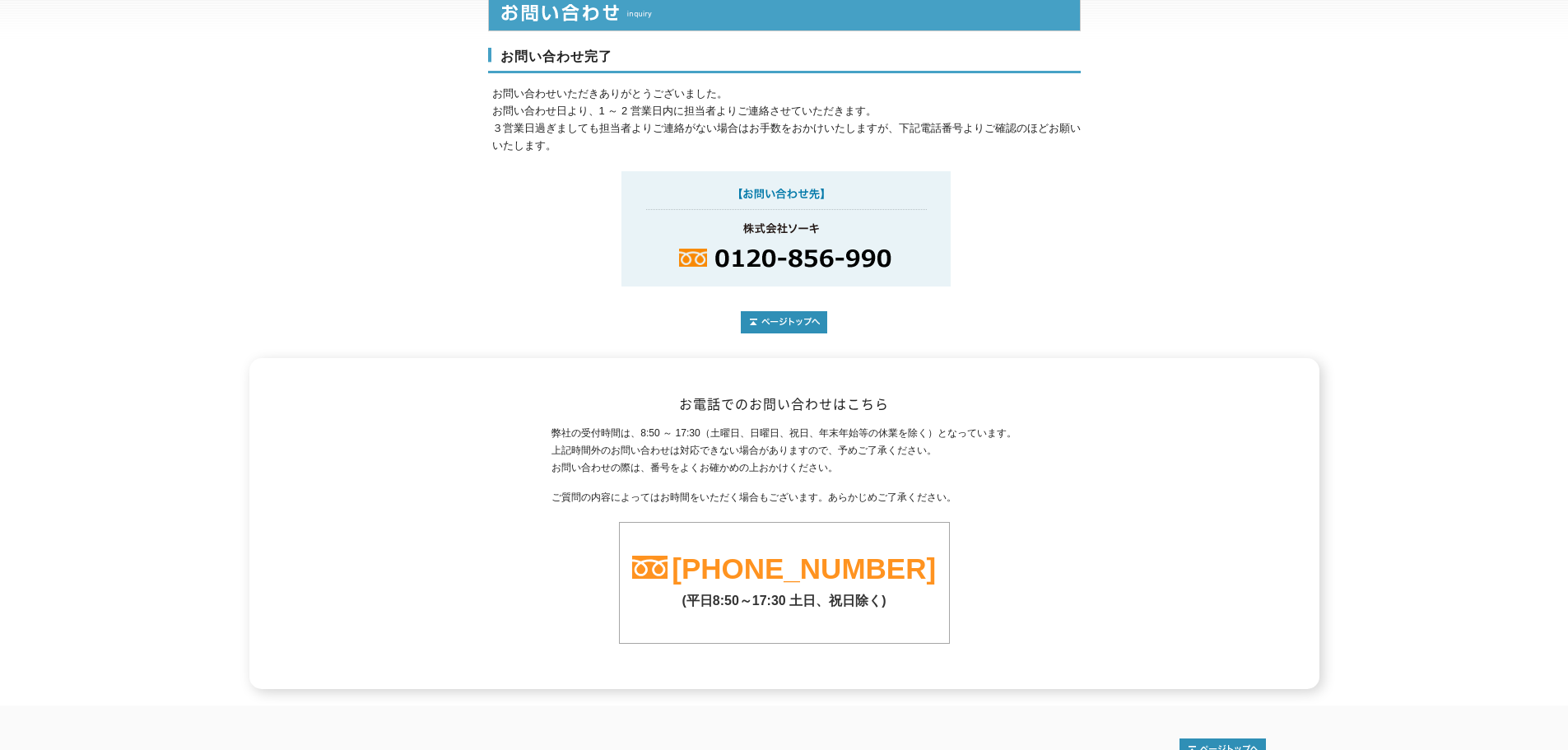
scroll to position [209, 0]
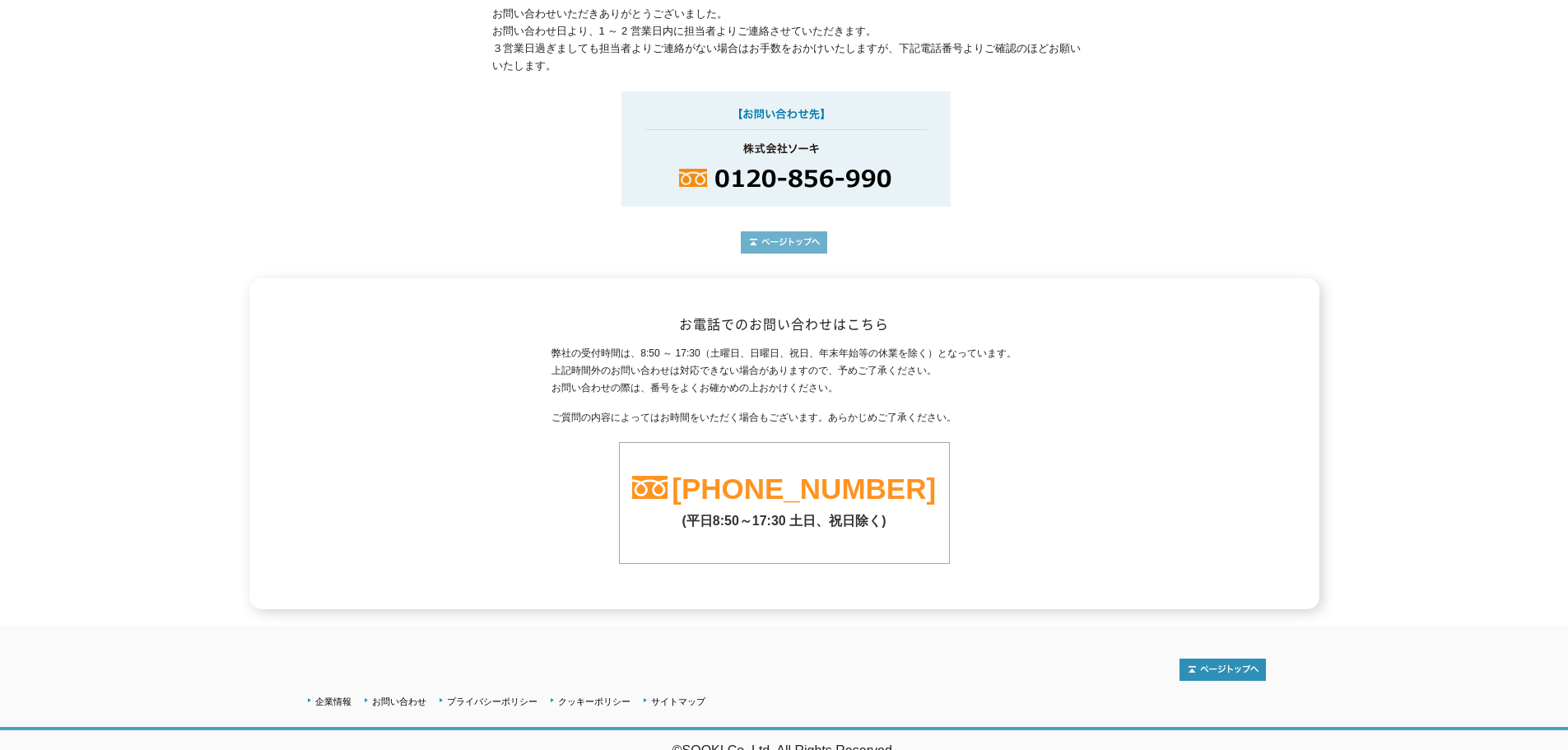
click at [791, 240] on img at bounding box center [784, 242] width 86 height 23
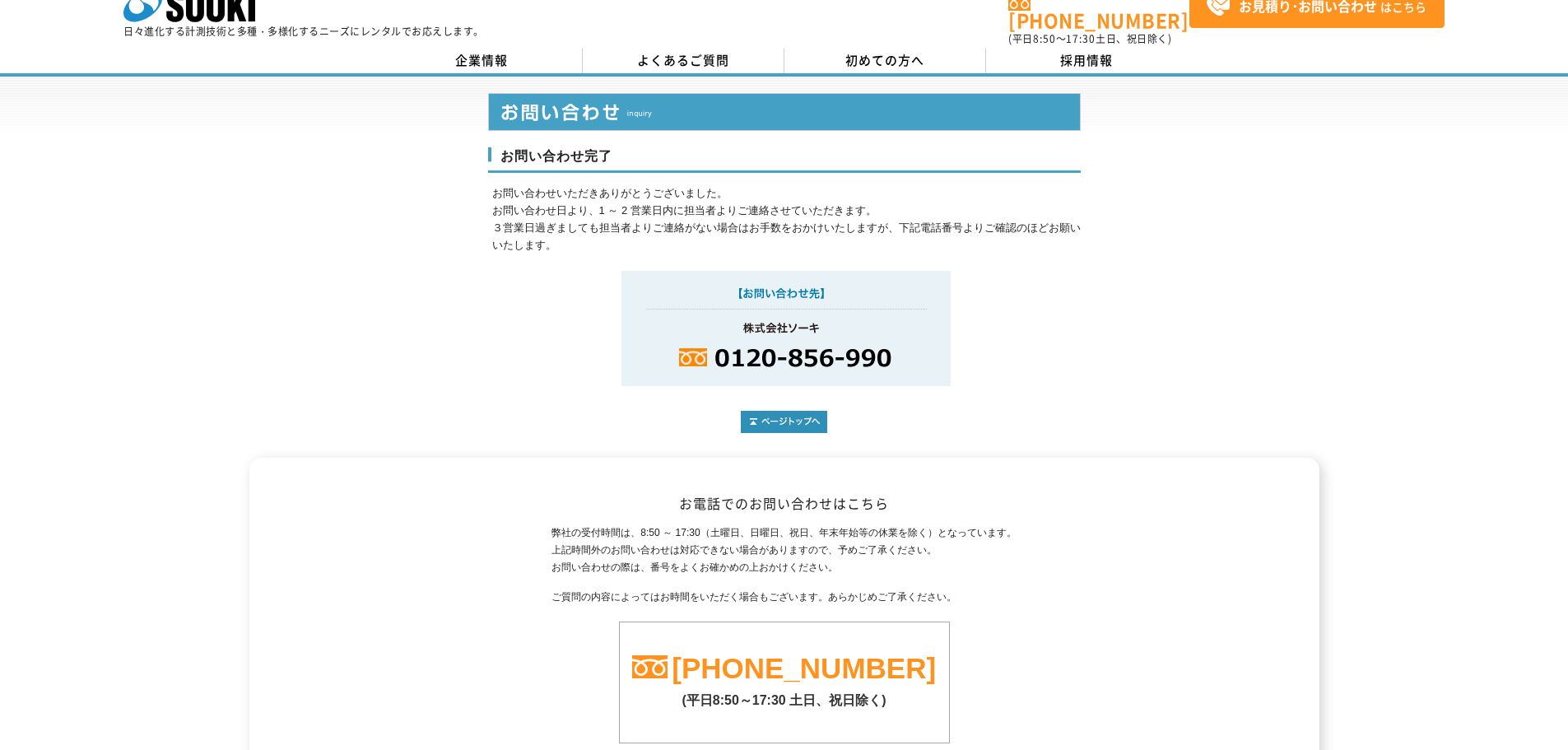
scroll to position [0, 0]
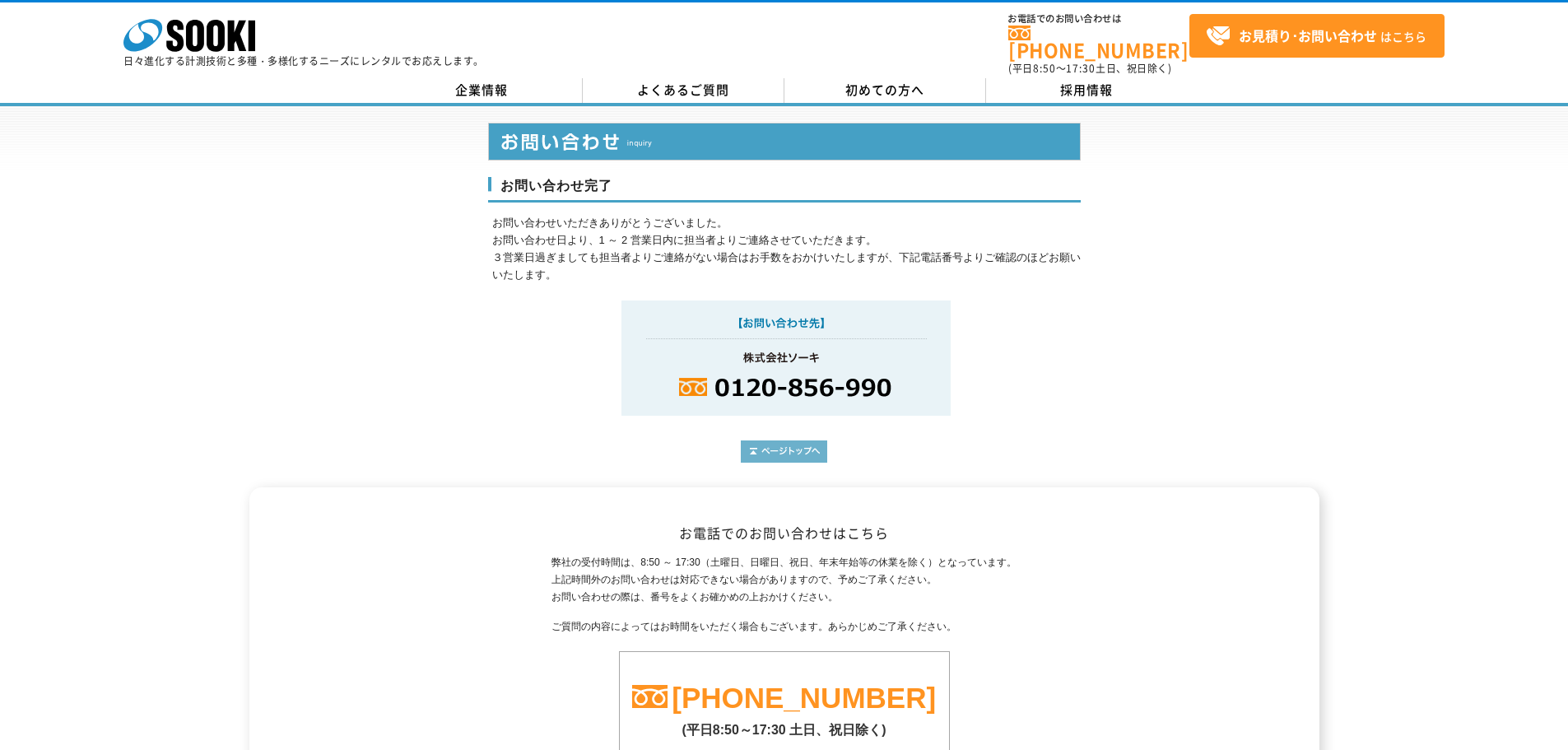
click at [778, 446] on img at bounding box center [784, 452] width 86 height 23
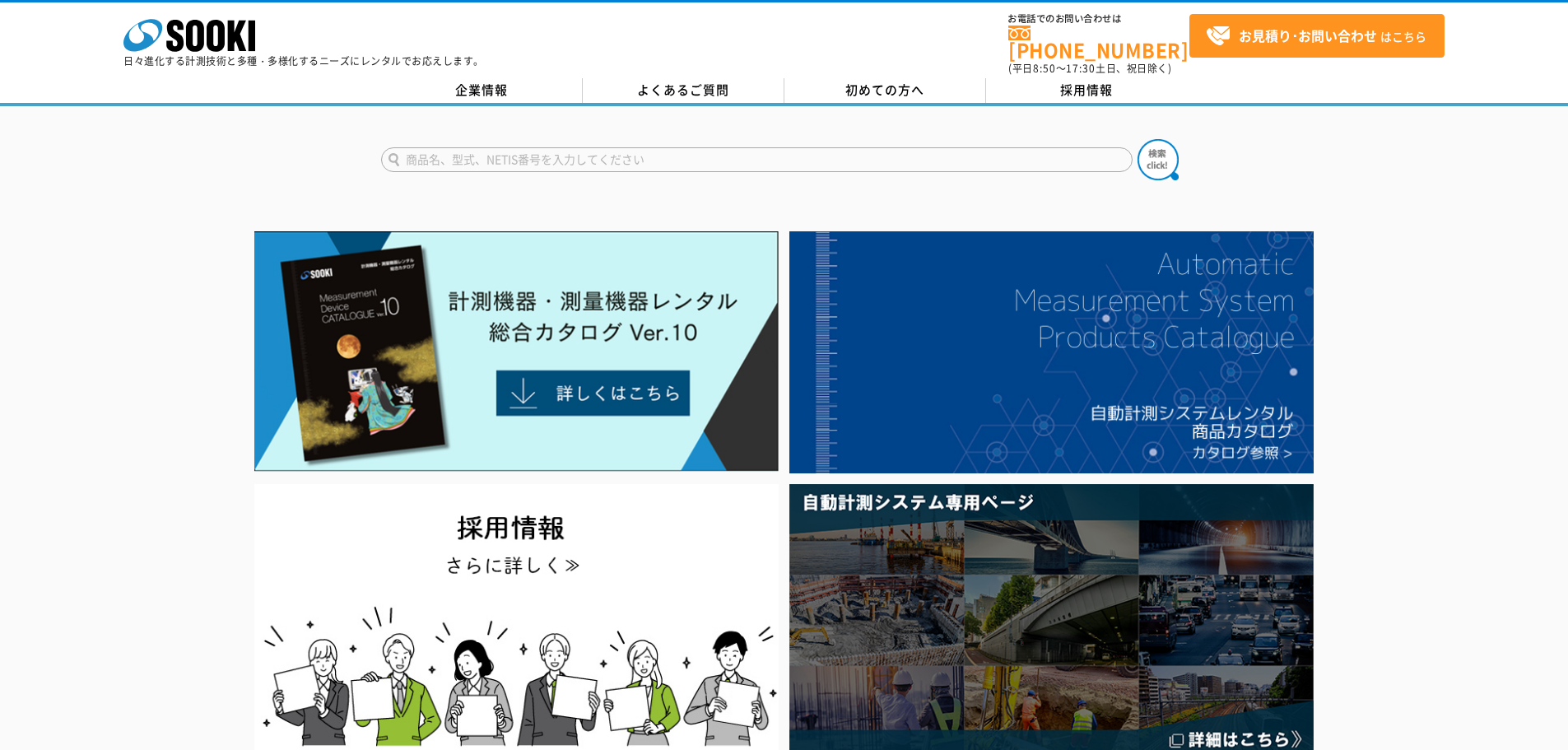
click at [521, 157] on input "text" at bounding box center [757, 160] width 752 height 24
type input "ゆ"
type input "牛方ポケットコンパス"
click at [1138, 139] on button at bounding box center [1159, 160] width 41 height 41
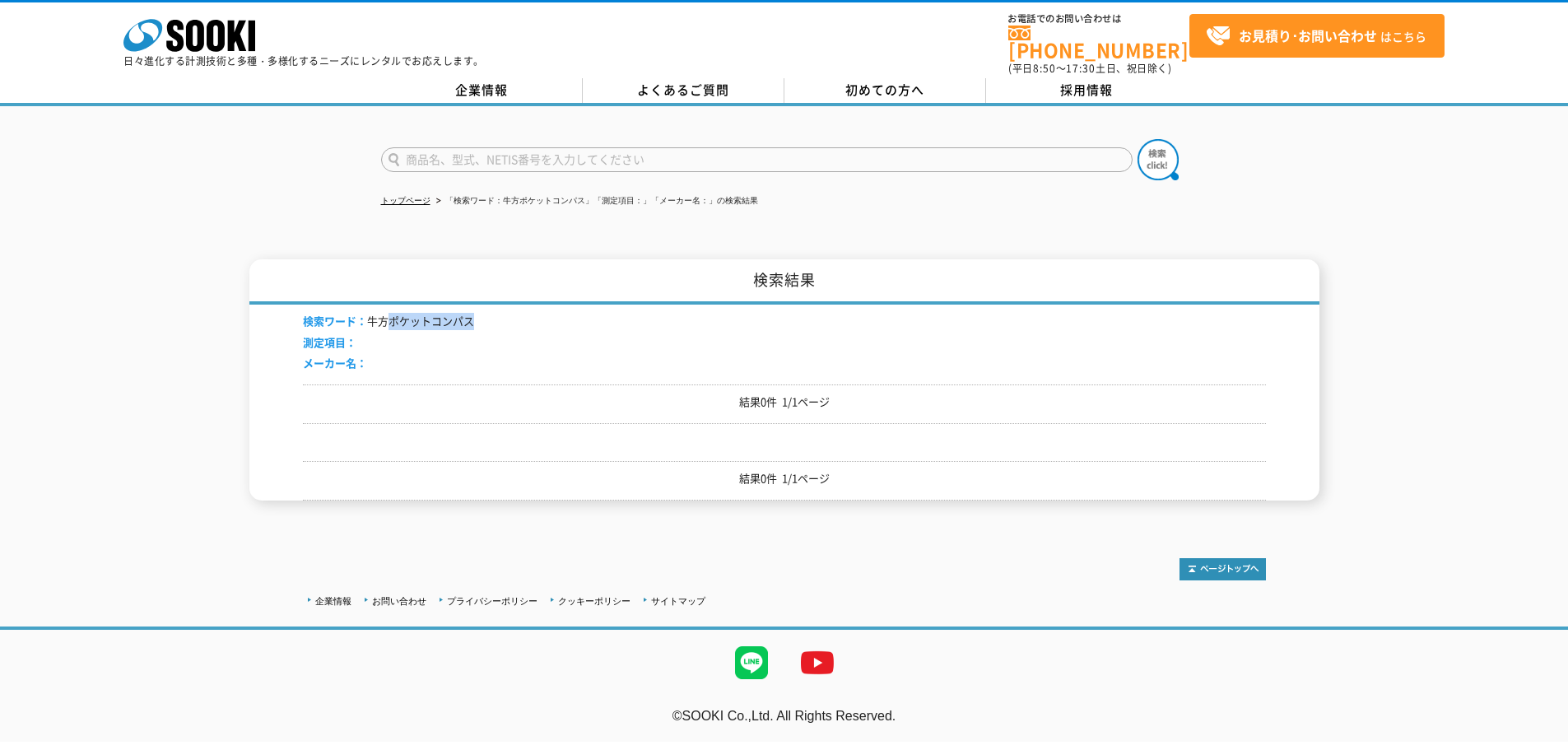
drag, startPoint x: 391, startPoint y: 307, endPoint x: 545, endPoint y: 307, distance: 154.0
click at [545, 307] on div "検索ワード： 牛方ポケットコンパス 測定項目： メーカー名：" at bounding box center [785, 344] width 963 height 80
copy li "ポケットコンパス"
click at [490, 159] on input "text" at bounding box center [757, 160] width 752 height 24
paste input "ポケットコンパス"
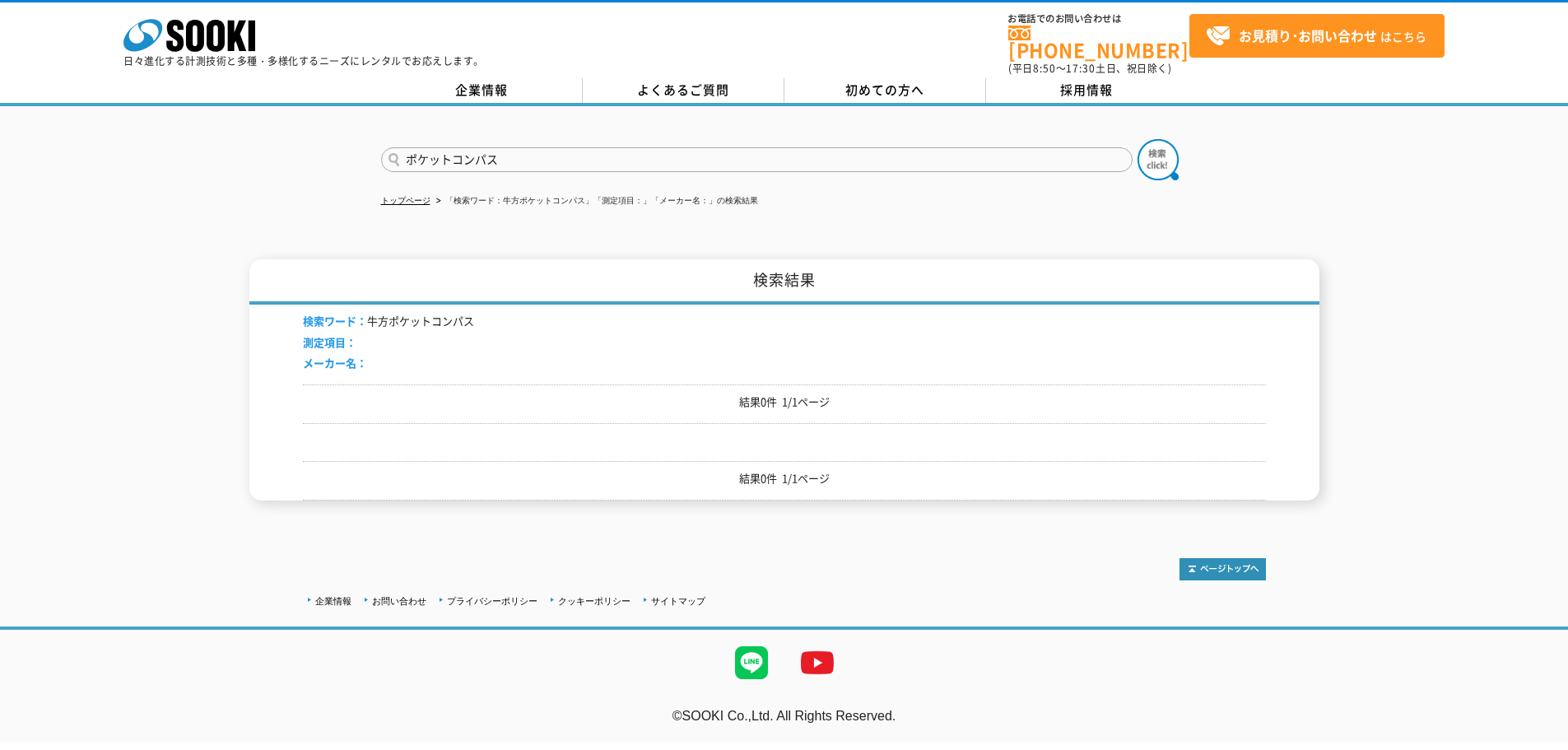
type input "ポケットコンパス"
click at [1138, 139] on button at bounding box center [1159, 160] width 41 height 41
